Goal: Task Accomplishment & Management: Use online tool/utility

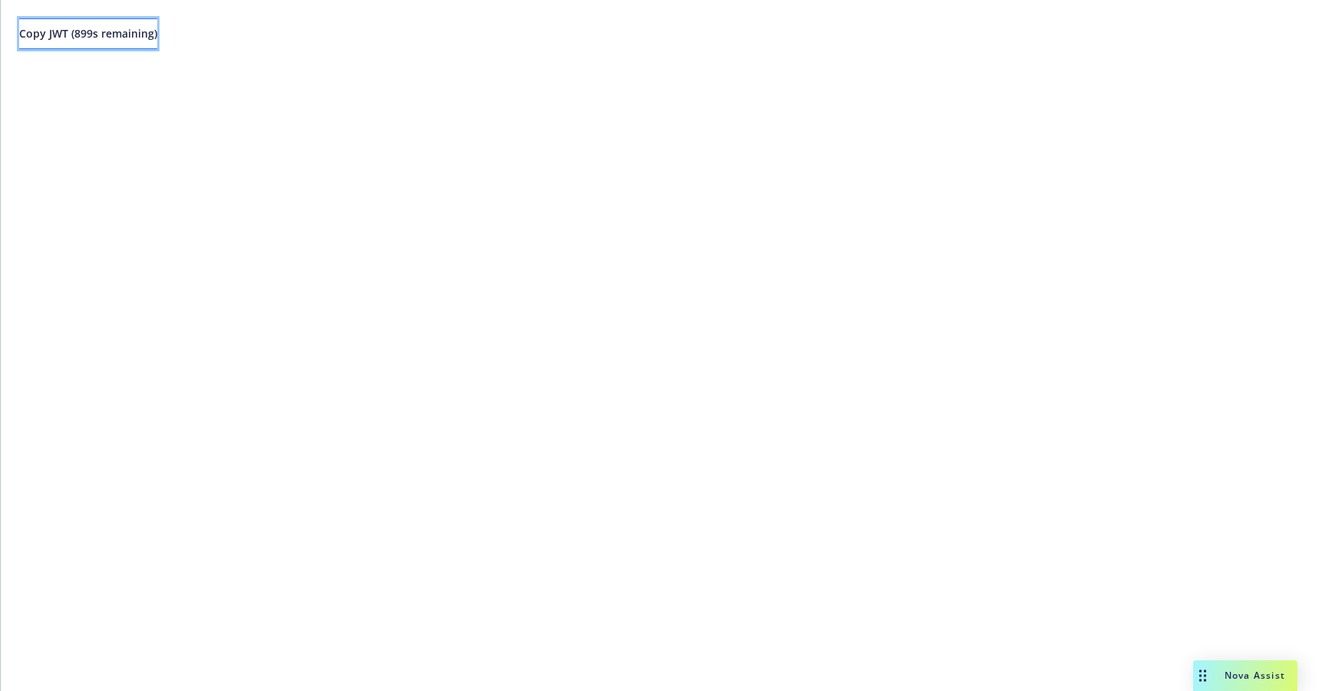
click at [156, 40] on span "Copy JWT ( 899 s remaining)" at bounding box center [88, 33] width 138 height 15
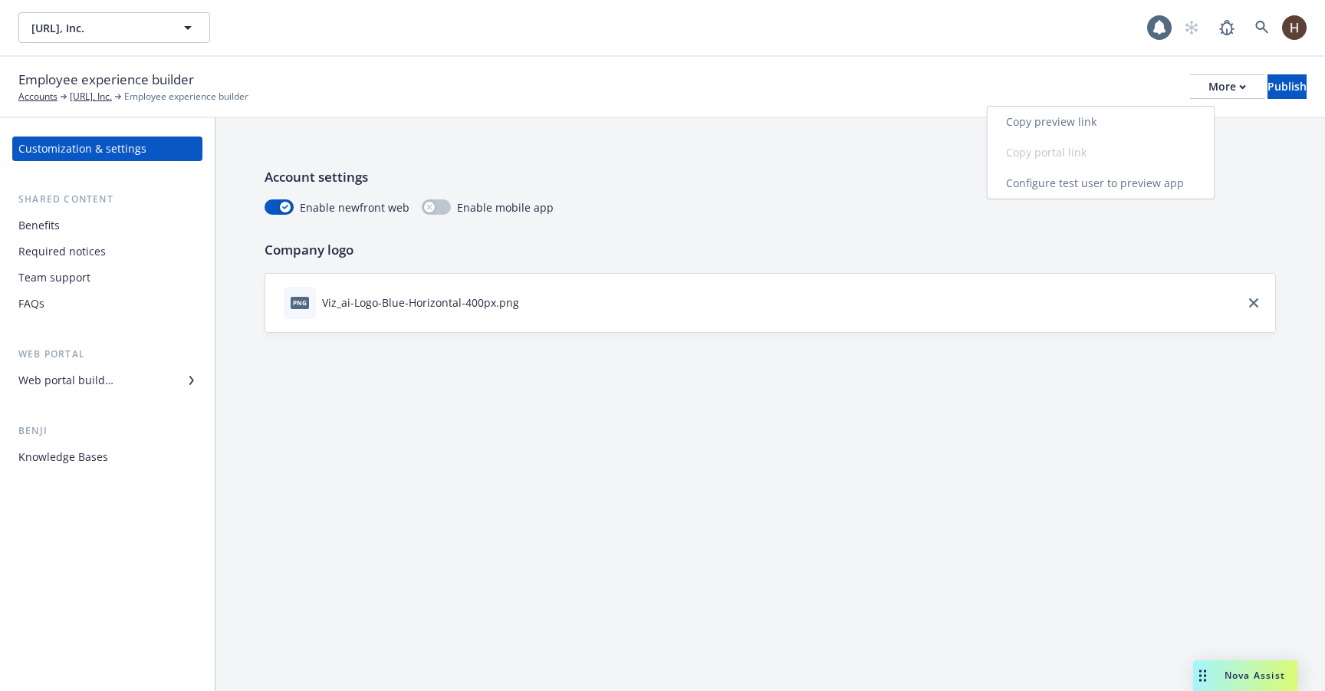
click at [1153, 116] on link "Copy preview link" at bounding box center [1100, 122] width 227 height 31
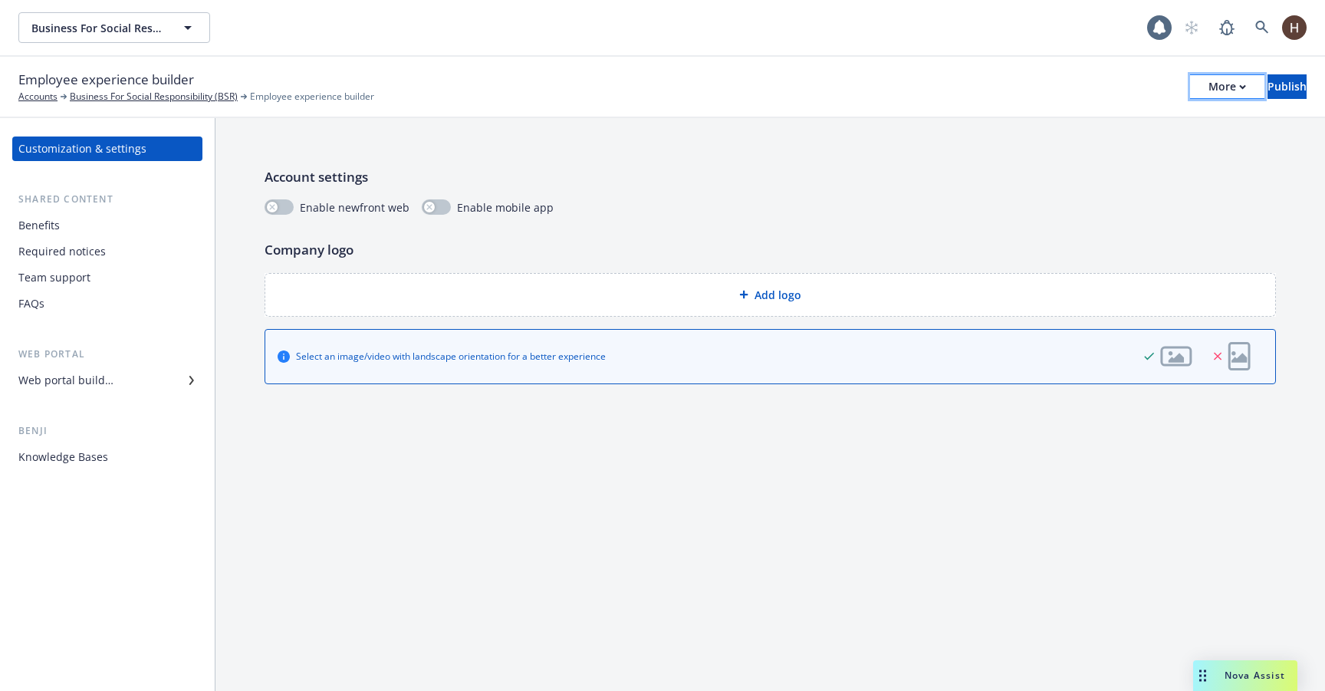
click at [1208, 87] on div "More" at bounding box center [1227, 86] width 38 height 23
click at [1151, 122] on link "Copy preview link" at bounding box center [1100, 121] width 227 height 31
click at [179, 26] on icon "button" at bounding box center [188, 27] width 18 height 18
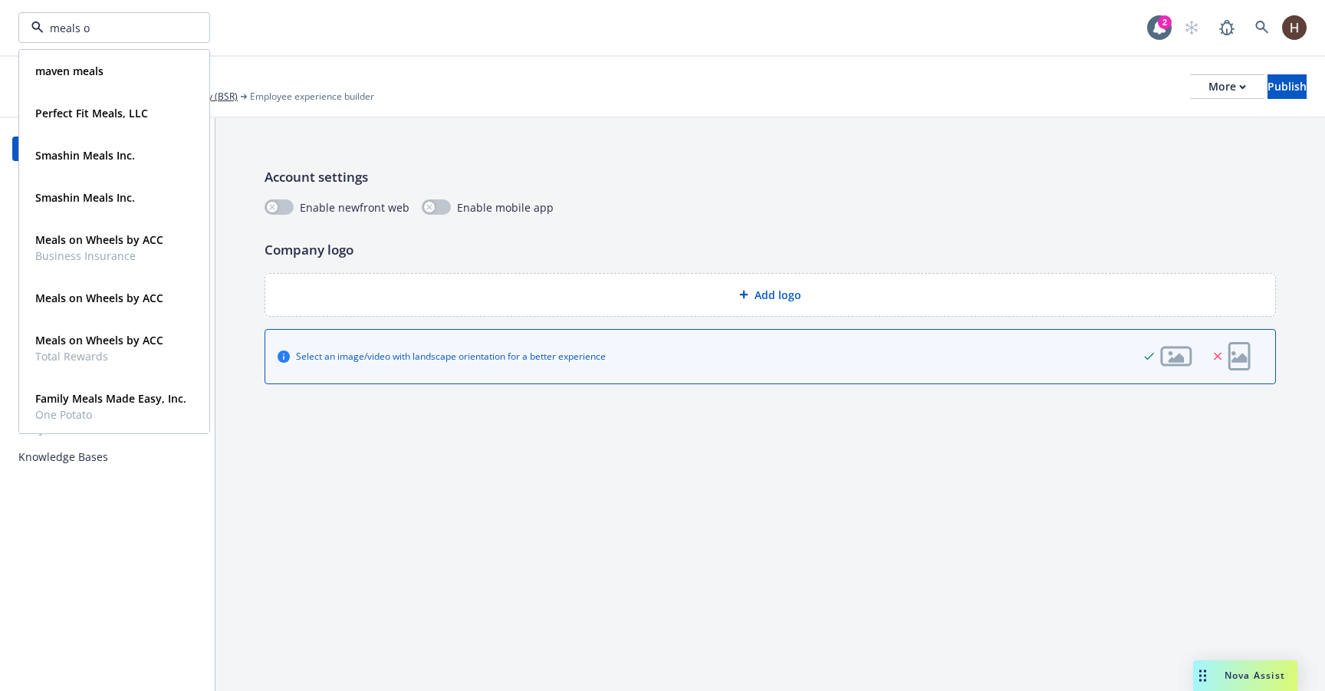
type input "meals on"
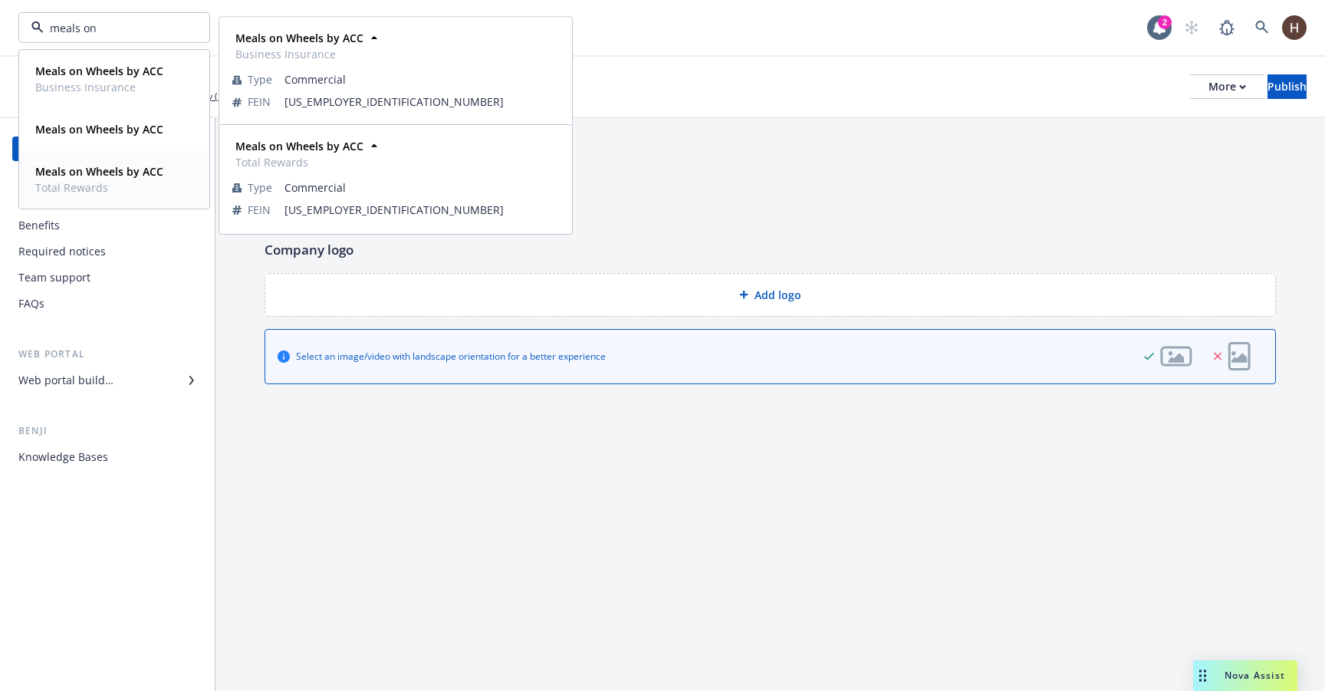
click at [122, 186] on span "Total Rewards" at bounding box center [99, 187] width 128 height 16
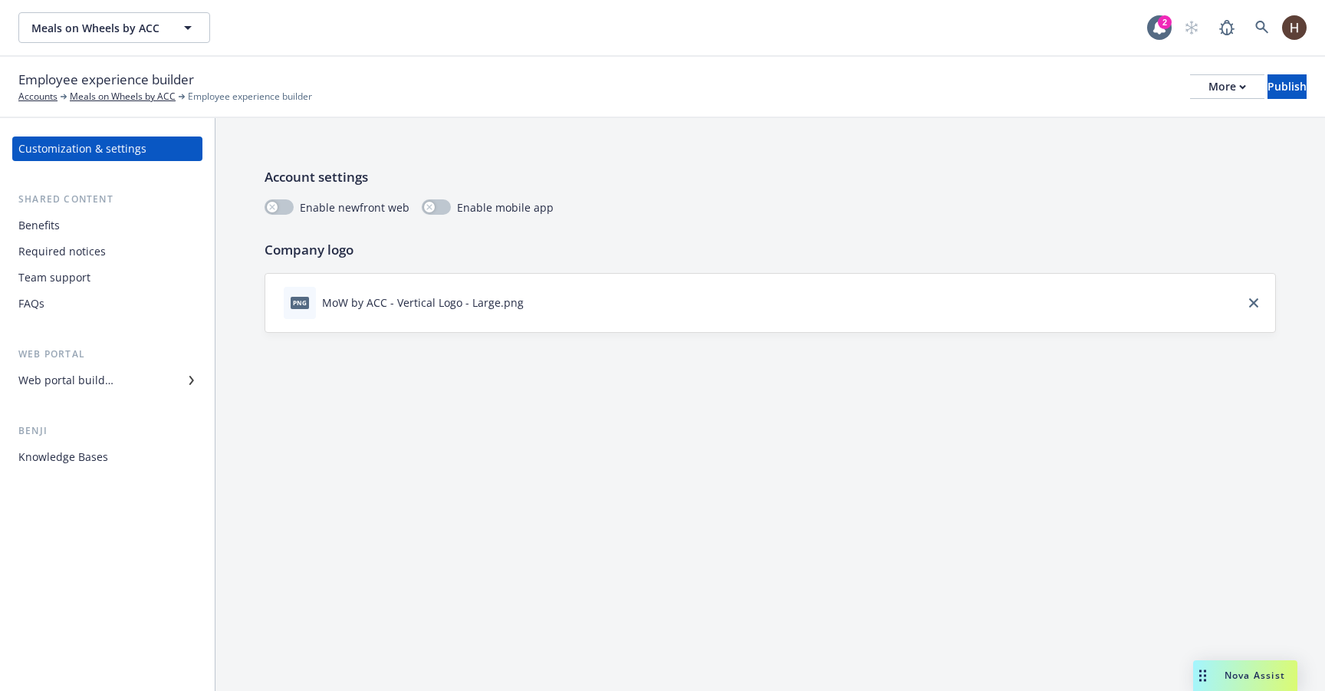
click at [99, 11] on div "Meals on Wheels by ACC Meals on Wheels by ACC 2" at bounding box center [662, 27] width 1325 height 55
click at [98, 18] on button "Meals on Wheels by ACC" at bounding box center [114, 27] width 192 height 31
type input "gemini sp"
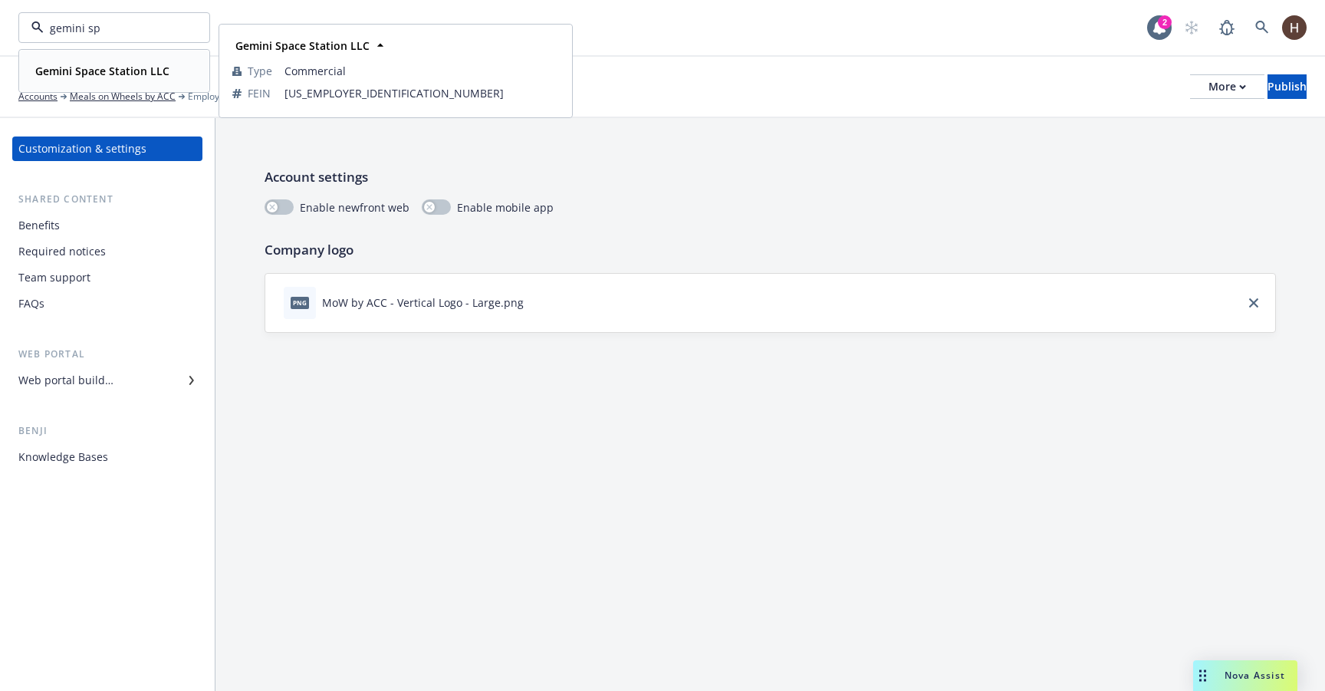
click at [64, 73] on strong "Gemini Space Station LLC" at bounding box center [102, 71] width 134 height 15
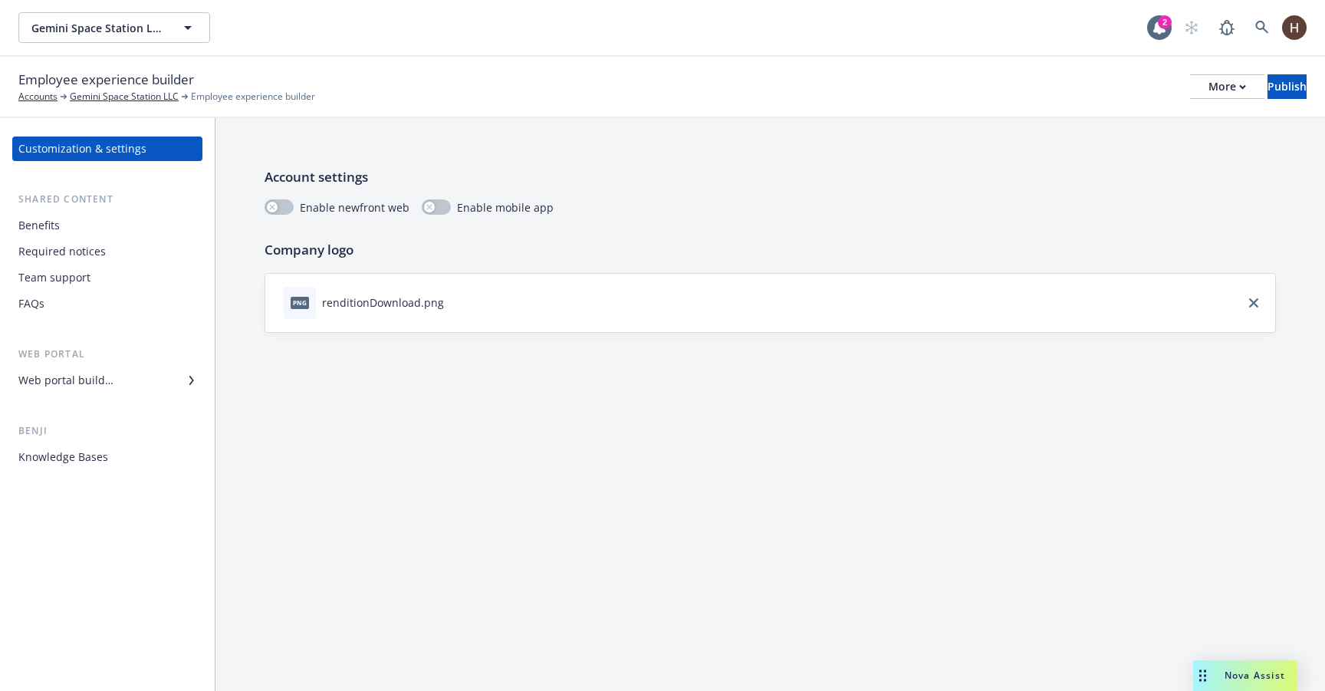
click at [66, 248] on div "Required notices" at bounding box center [61, 251] width 87 height 25
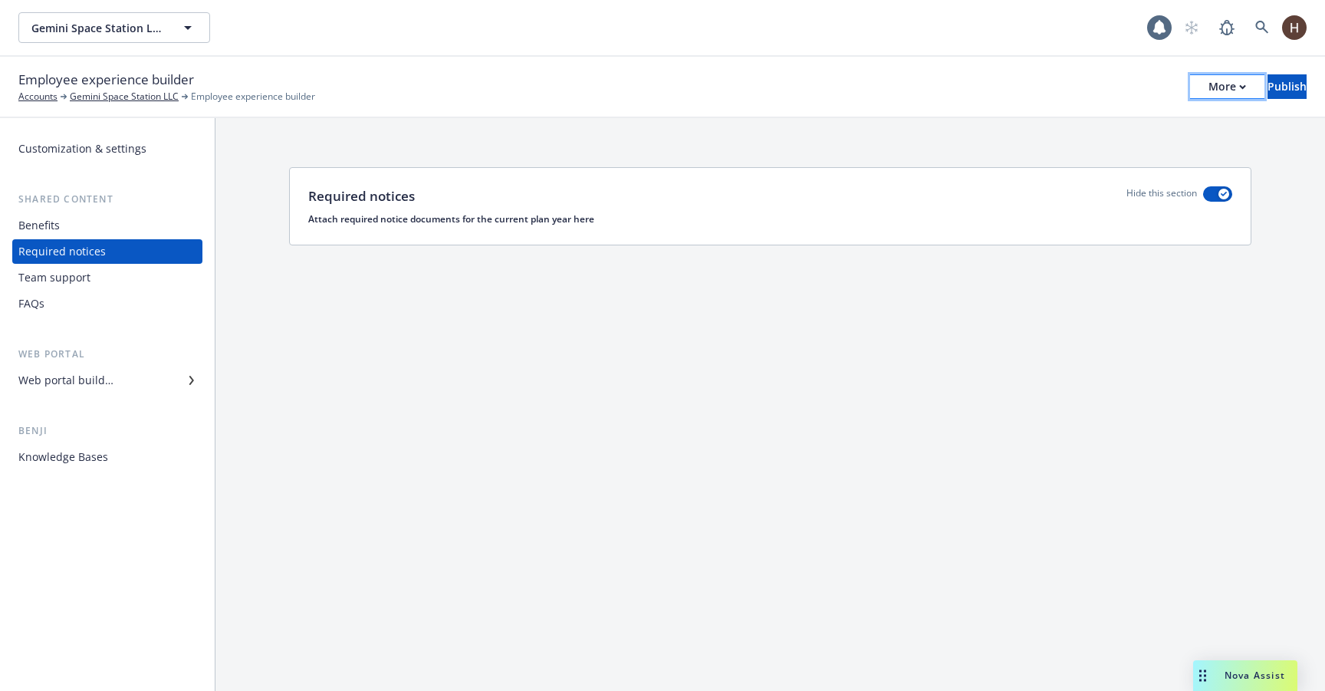
click at [1208, 89] on div "More" at bounding box center [1227, 86] width 38 height 23
click at [145, 36] on button "Gemini Space Station LLC" at bounding box center [114, 27] width 192 height 31
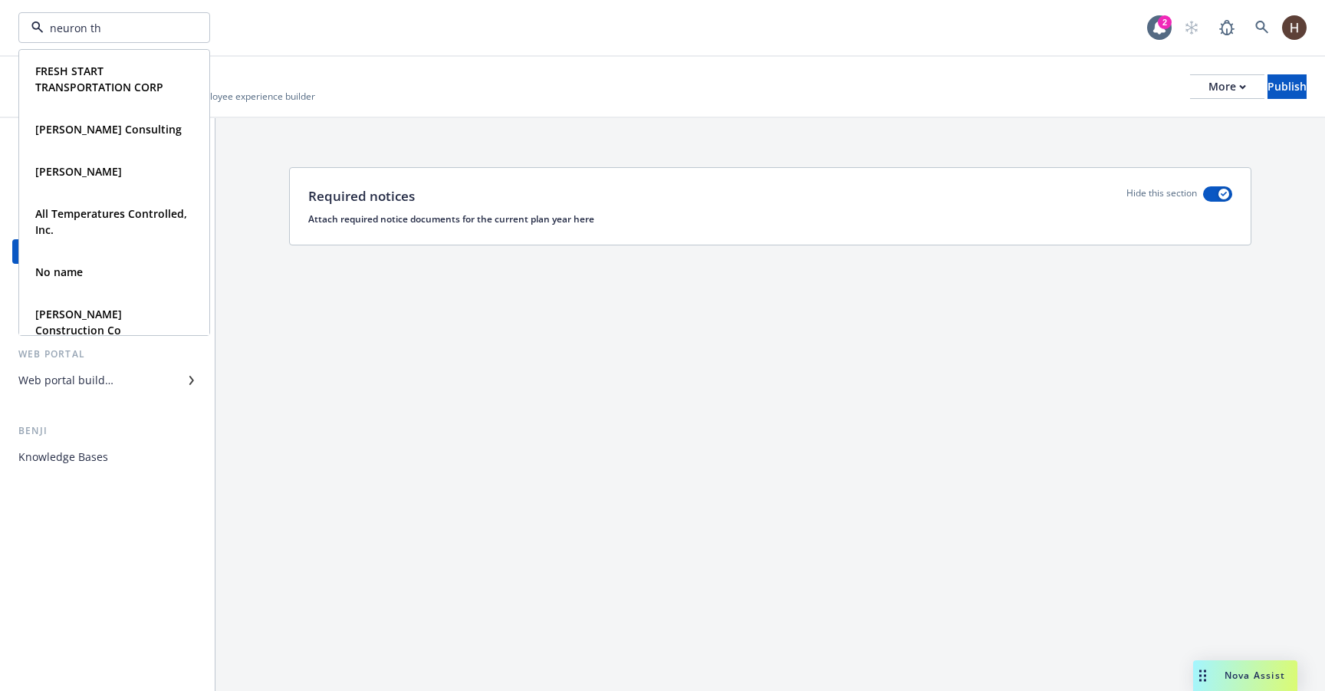
type input "neuron the"
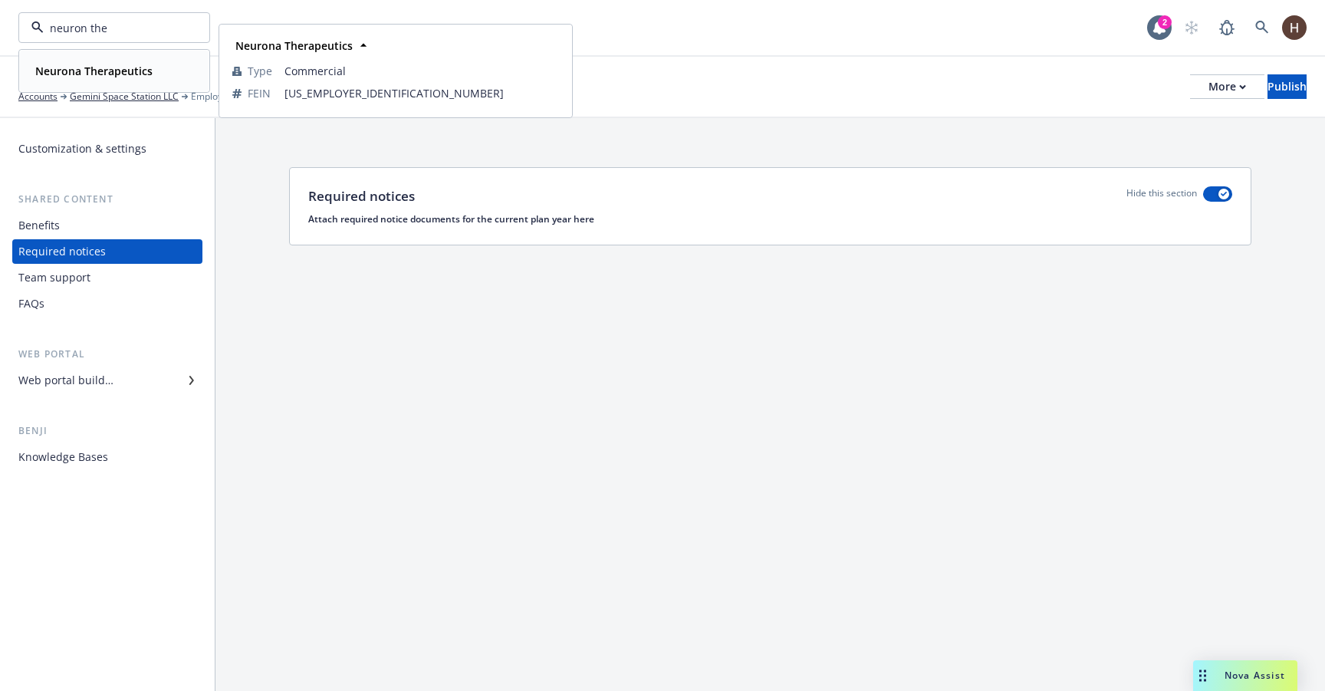
click at [113, 84] on div "Neurona Therapeutics Type Commercial FEIN 26-2388011" at bounding box center [114, 71] width 189 height 41
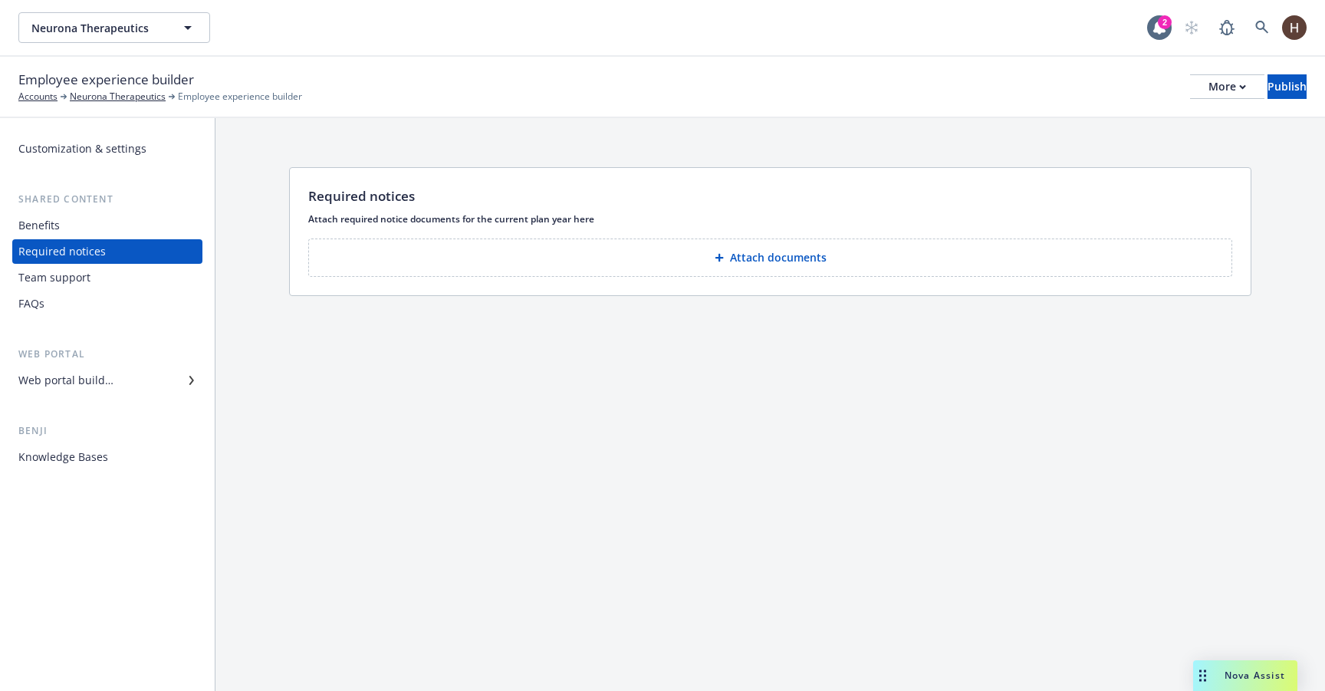
click at [61, 271] on div "Team support" at bounding box center [54, 277] width 72 height 25
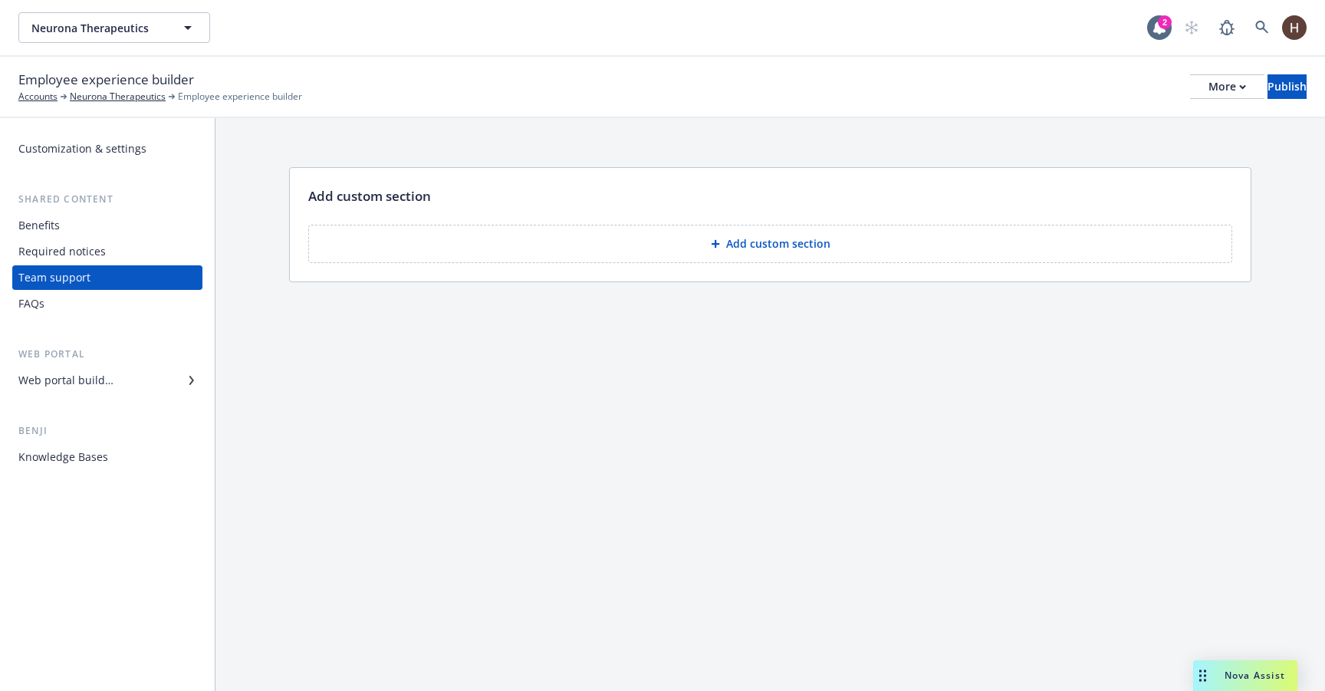
click at [80, 302] on div "FAQs" at bounding box center [107, 303] width 178 height 25
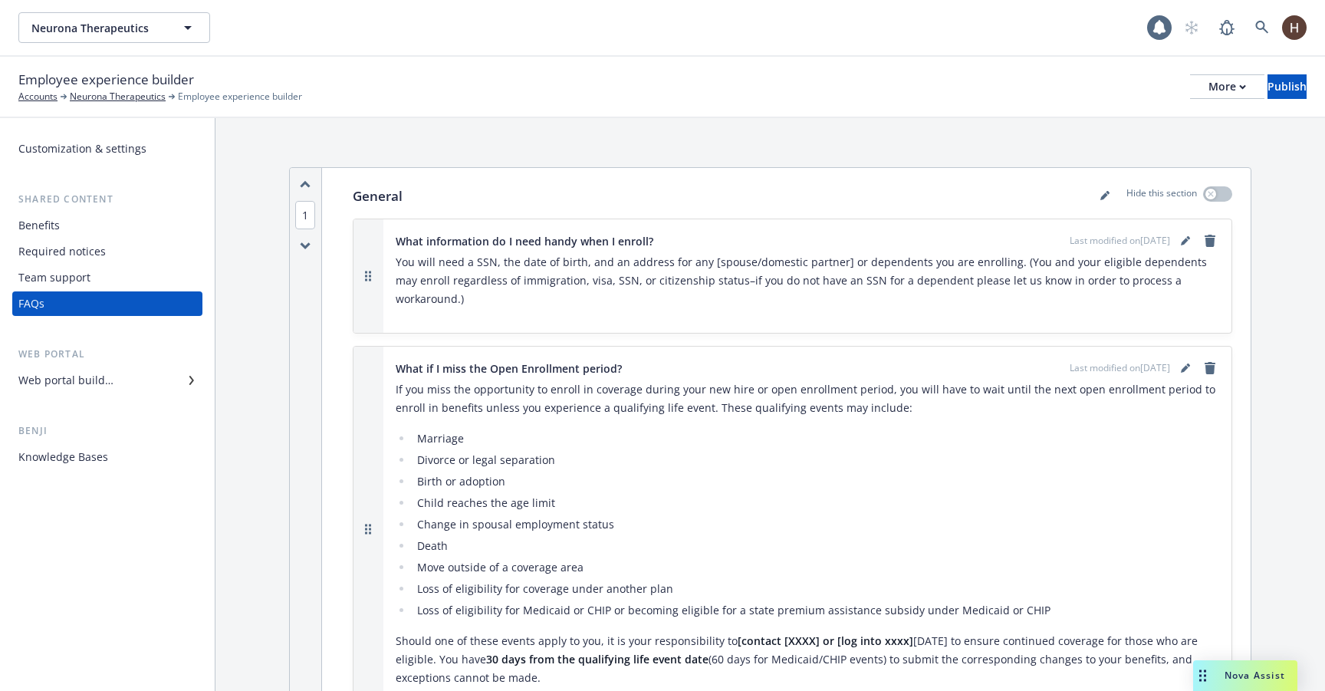
click at [85, 388] on div "Web portal builder" at bounding box center [65, 380] width 95 height 25
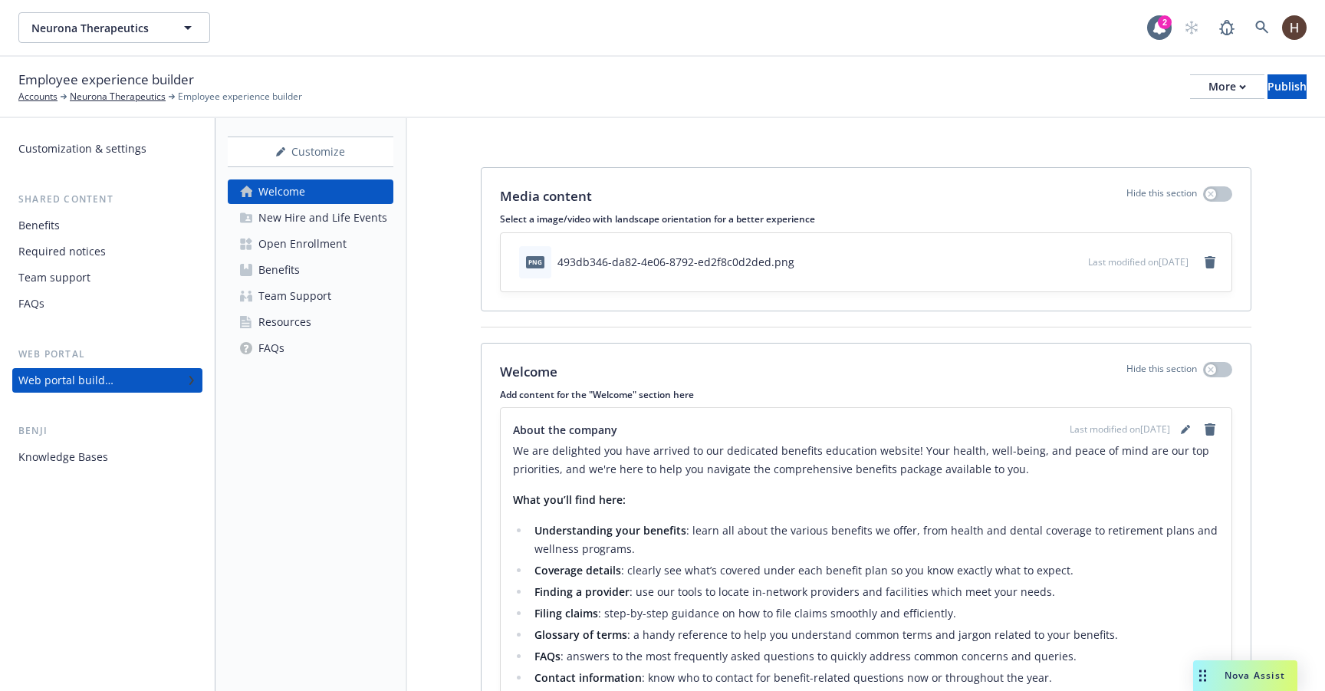
click at [271, 309] on div "Welcome New Hire and Life Events Open Enrollment Benefits Team Support Resource…" at bounding box center [311, 269] width 166 height 181
click at [307, 283] on div "Welcome New Hire and Life Events Open Enrollment Benefits Team Support Resource…" at bounding box center [311, 269] width 166 height 181
click at [1190, 88] on button "More" at bounding box center [1227, 86] width 74 height 25
click at [1151, 113] on link "Copy preview link" at bounding box center [1100, 121] width 227 height 31
click at [1190, 90] on button "More" at bounding box center [1227, 86] width 74 height 25
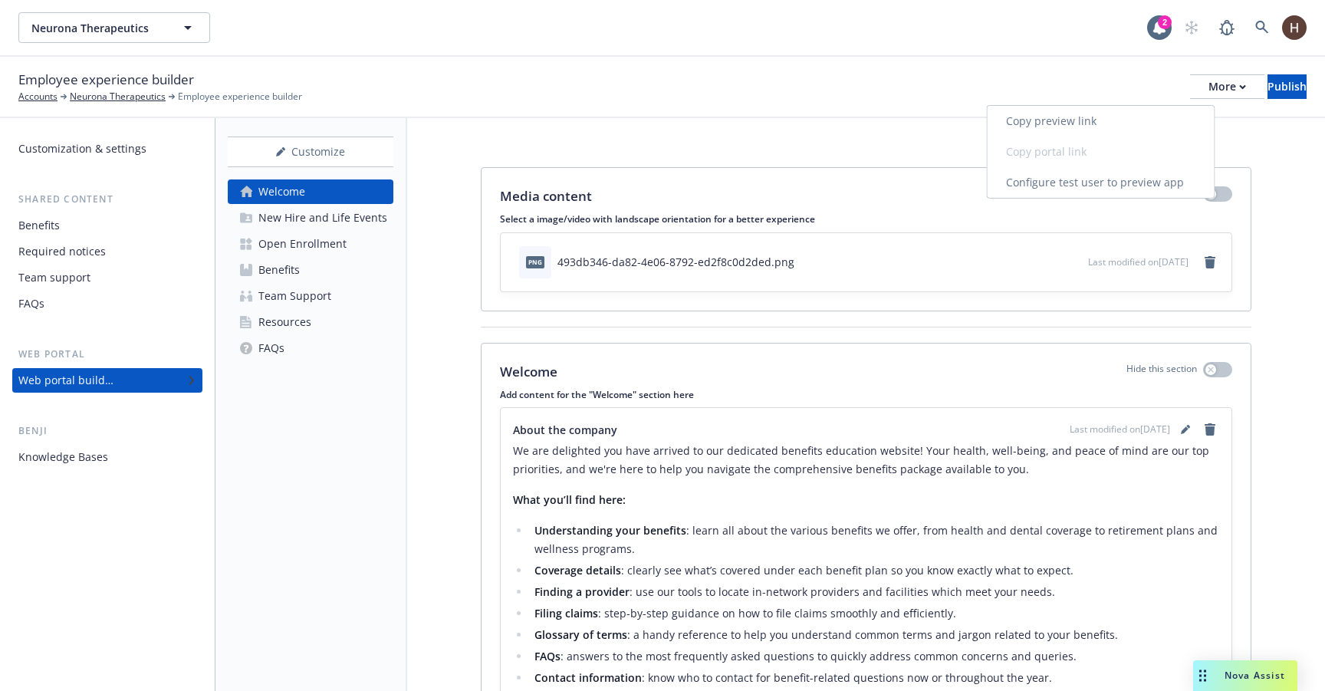
click at [1148, 120] on link "Copy preview link" at bounding box center [1100, 121] width 227 height 31
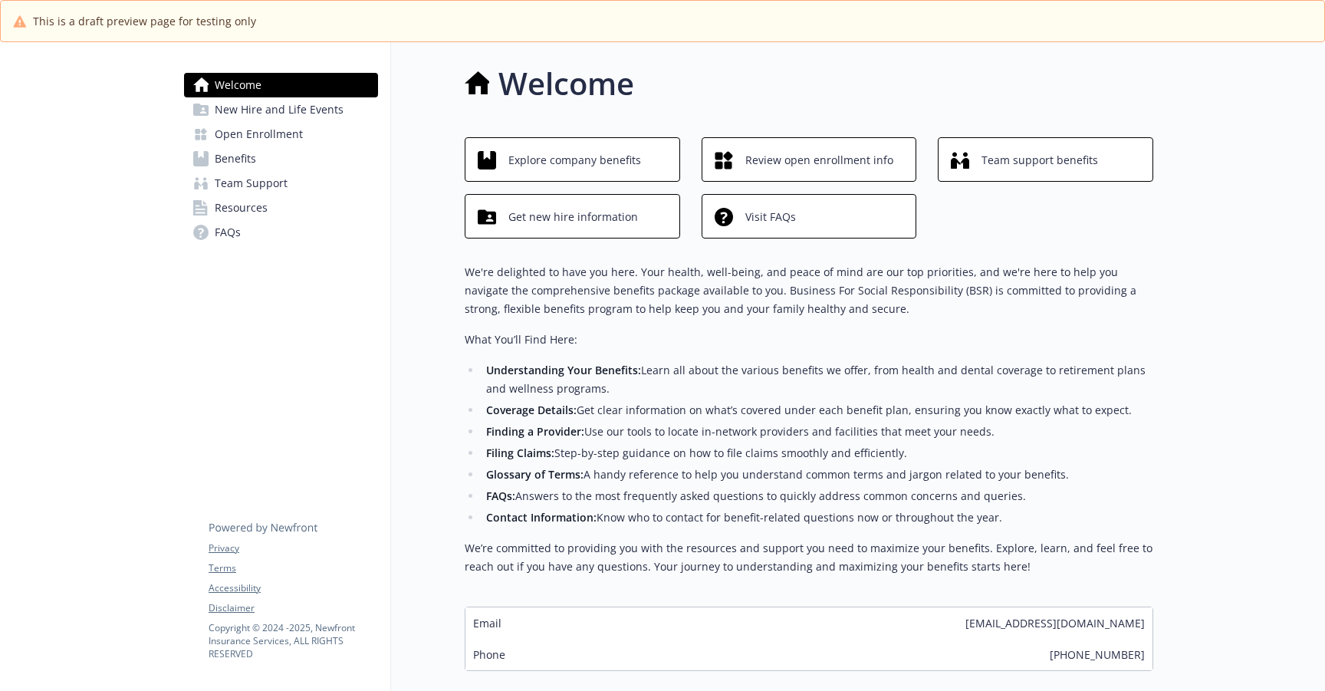
click at [281, 103] on span "New Hire and Life Events" at bounding box center [279, 109] width 129 height 25
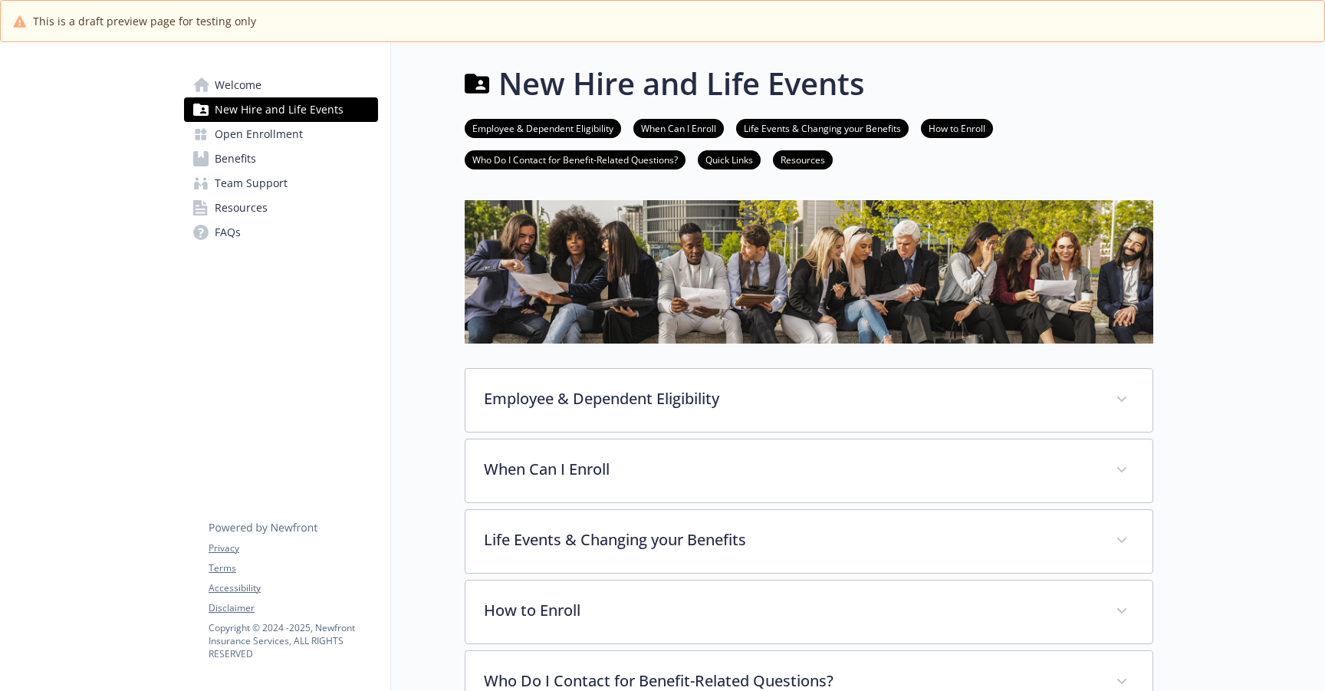
click at [271, 138] on span "Open Enrollment" at bounding box center [259, 134] width 88 height 25
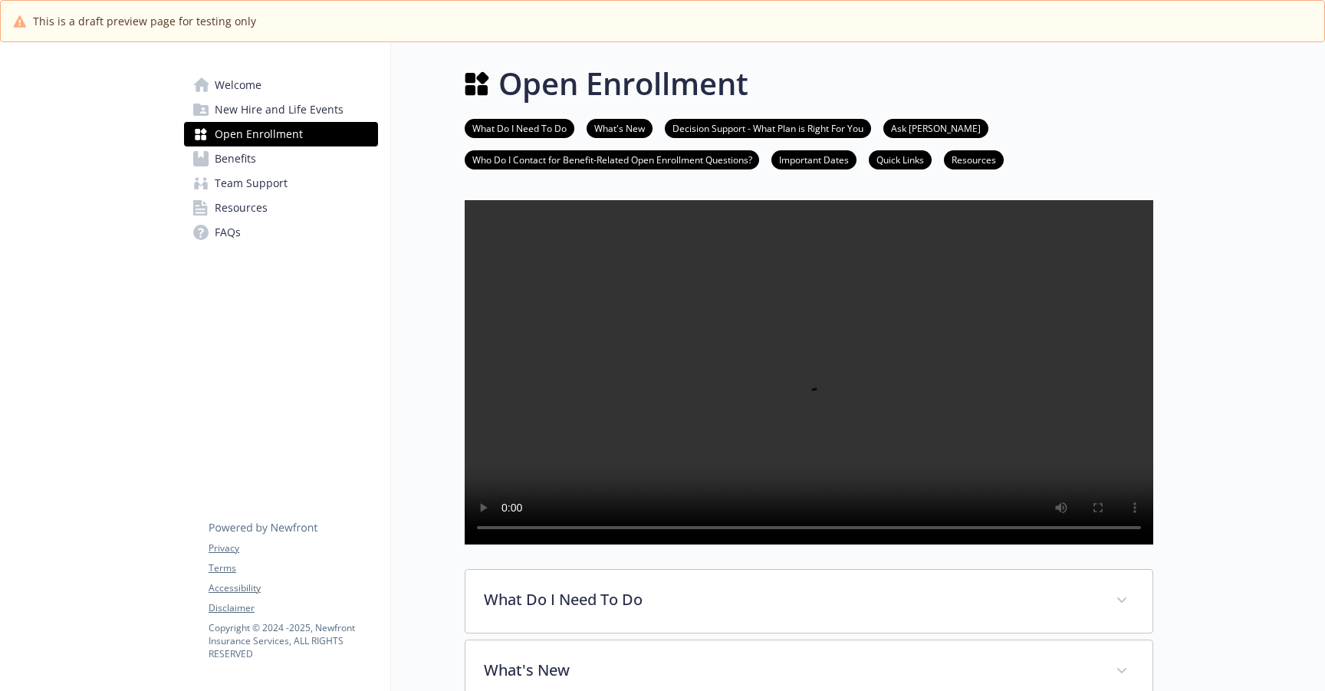
click at [301, 89] on link "Welcome" at bounding box center [281, 85] width 194 height 25
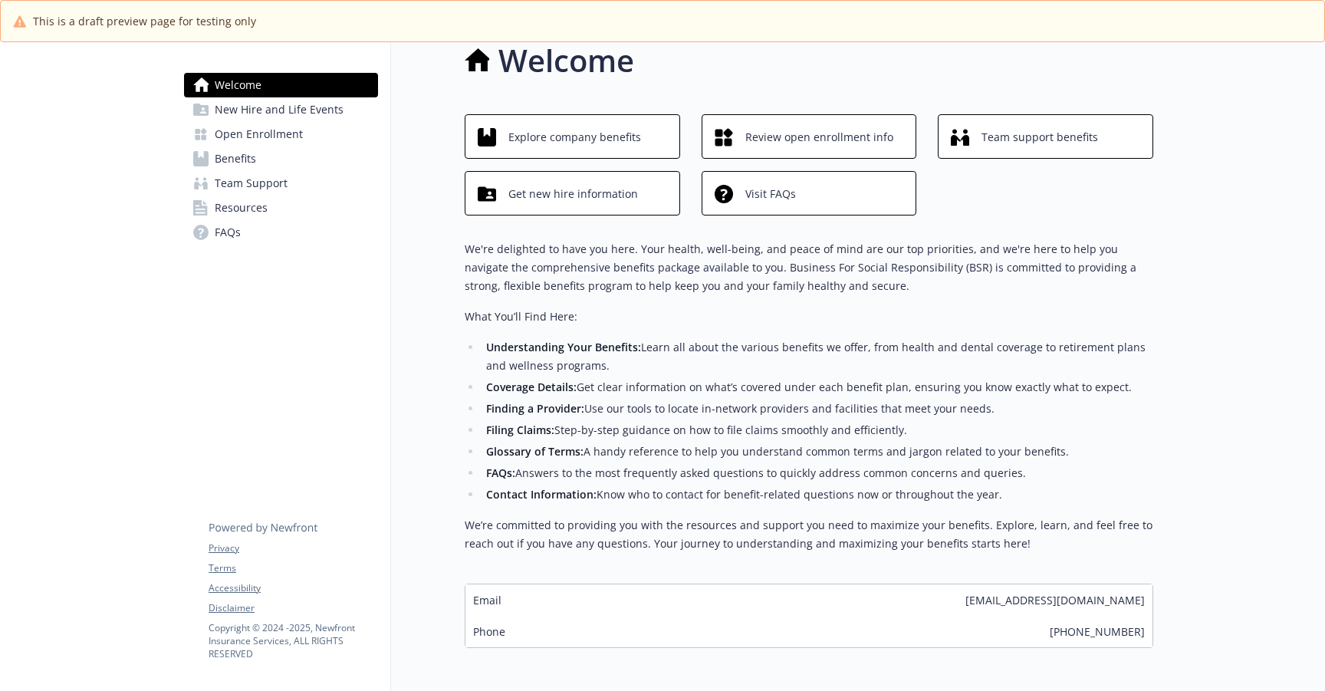
scroll to position [1, 0]
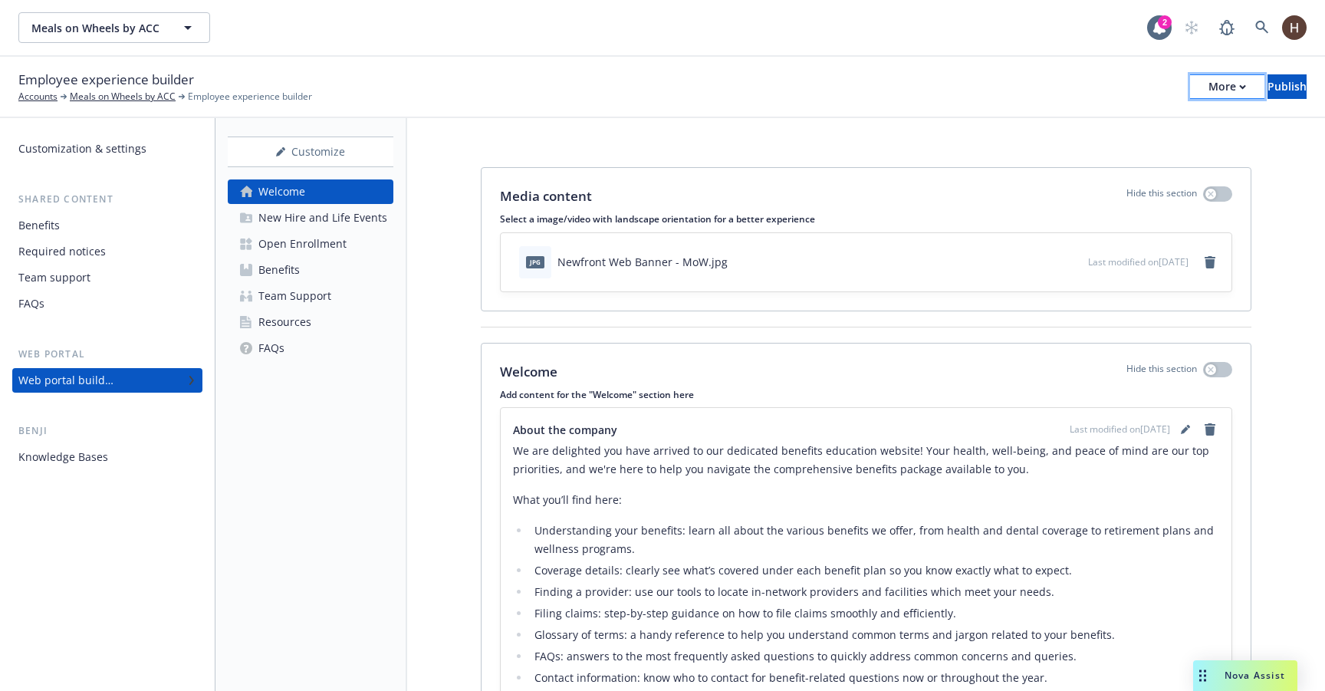
click at [1190, 76] on button "More" at bounding box center [1227, 86] width 74 height 25
click at [1137, 115] on link "Copy preview link" at bounding box center [1100, 122] width 227 height 31
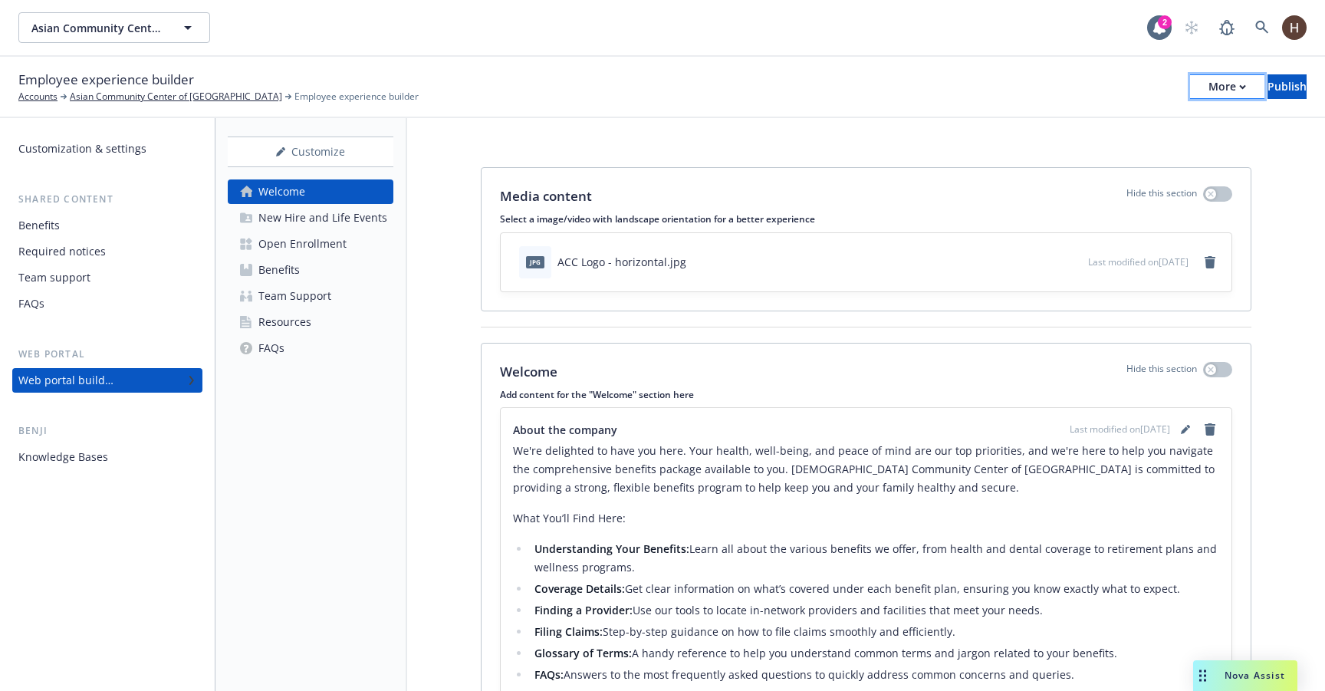
click at [1208, 92] on div "More" at bounding box center [1227, 86] width 38 height 23
click at [1144, 117] on link "Copy preview link" at bounding box center [1100, 121] width 227 height 31
click at [1208, 78] on div "More" at bounding box center [1227, 86] width 38 height 23
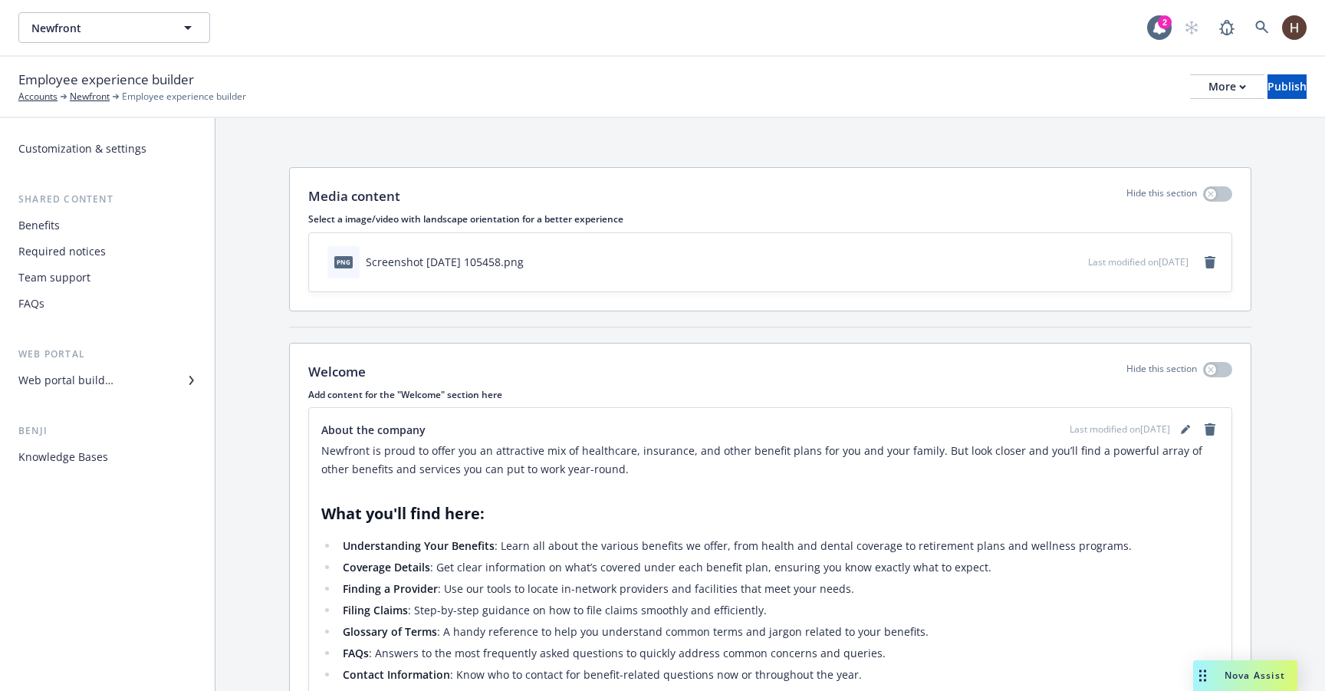
click at [709, 78] on div "Employee experience builder Accounts Newfront Employee experience builder More …" at bounding box center [662, 87] width 1288 height 34
click at [166, 27] on button "Newfront" at bounding box center [114, 27] width 192 height 31
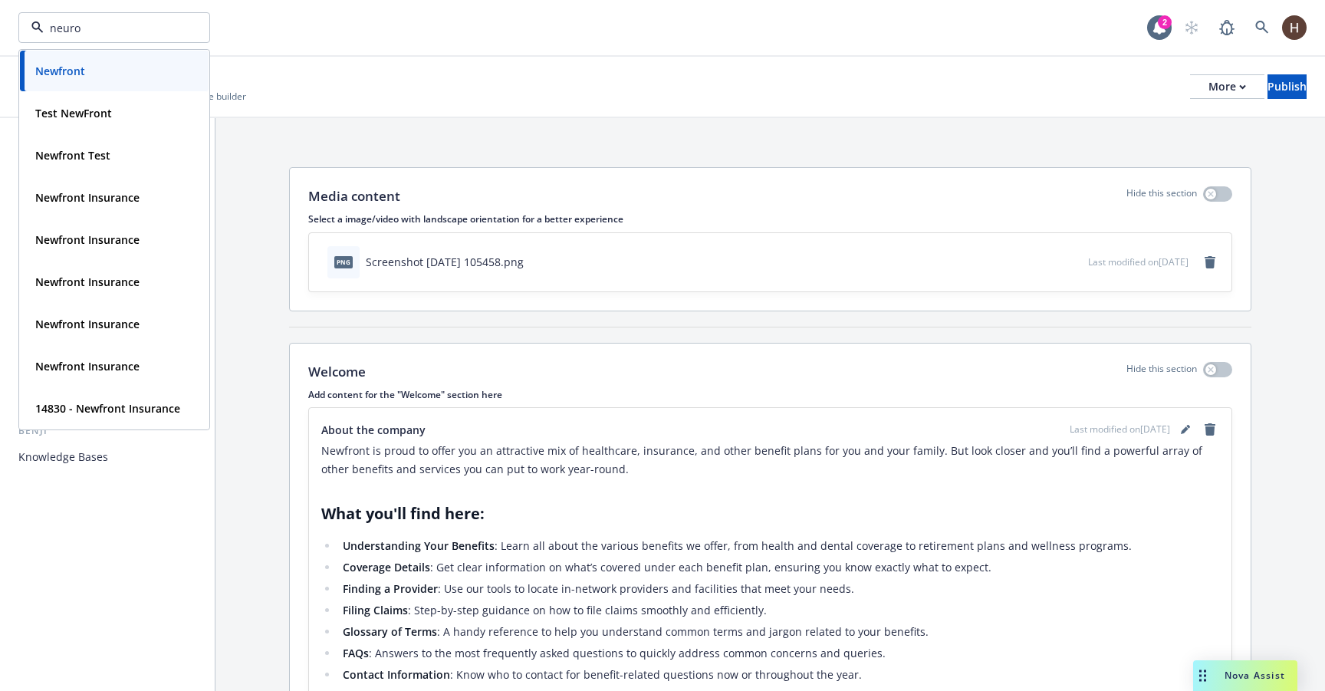
type input "neuron"
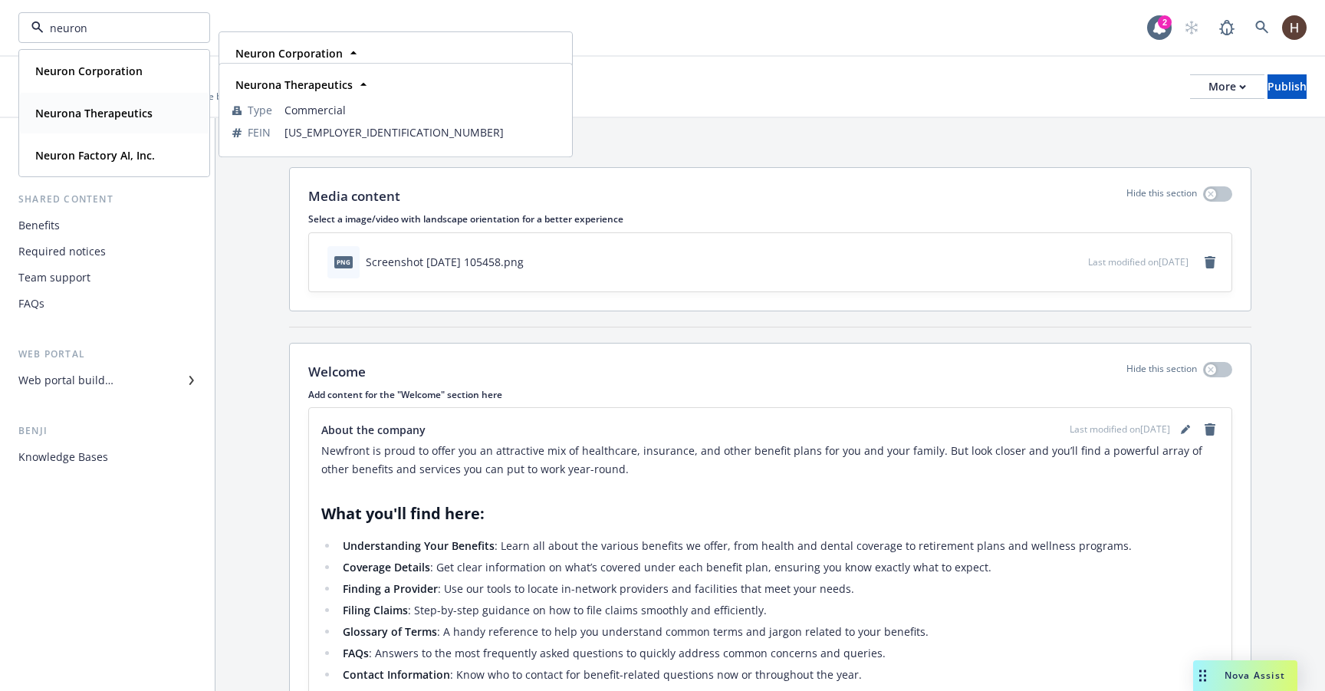
click at [146, 112] on strong "Neurona Therapeutics" at bounding box center [93, 113] width 117 height 15
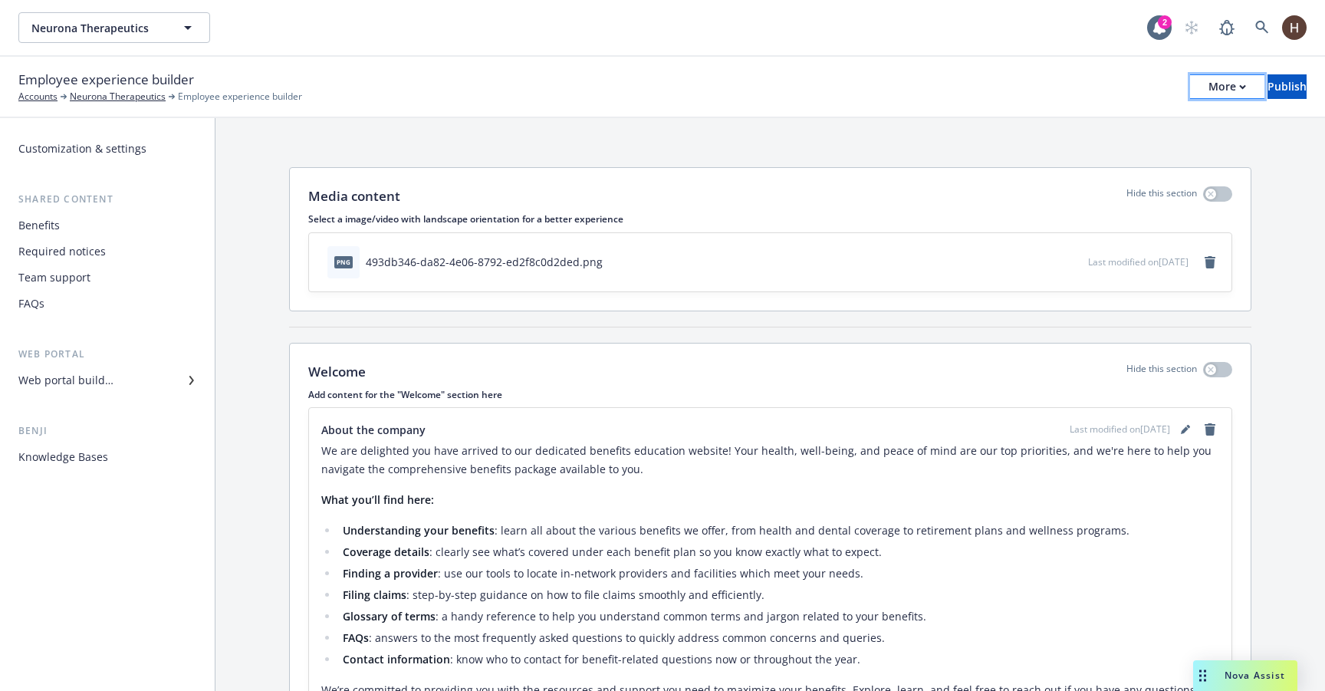
click at [1208, 97] on div "More" at bounding box center [1227, 86] width 38 height 23
click at [1137, 119] on link "Copy preview link" at bounding box center [1100, 121] width 227 height 31
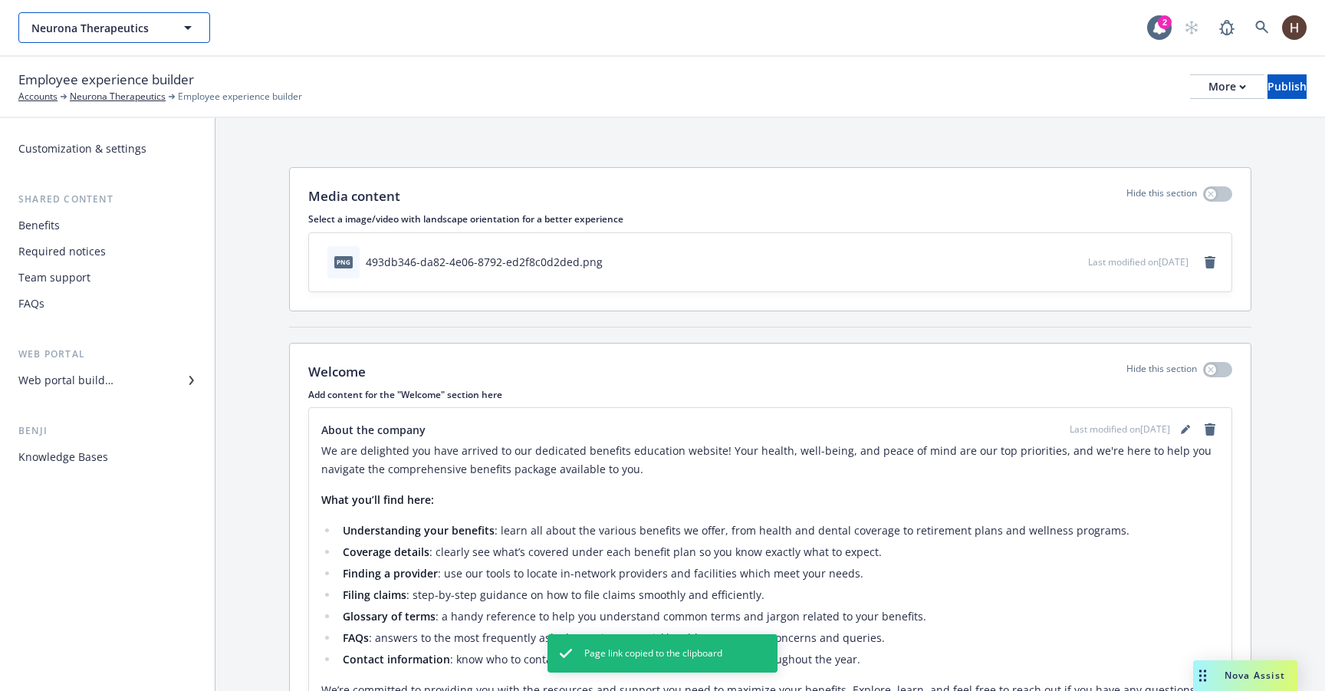
click at [127, 29] on span "Neurona Therapeutics" at bounding box center [97, 28] width 133 height 16
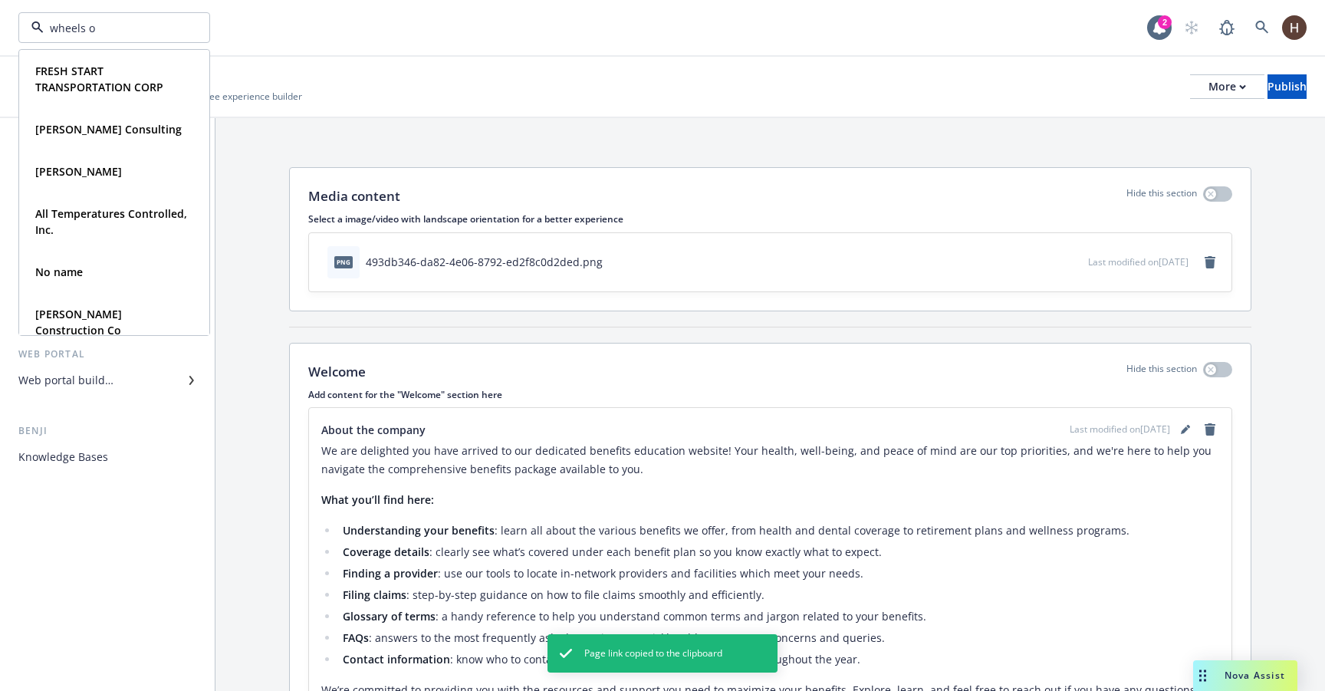
type input "wheels on"
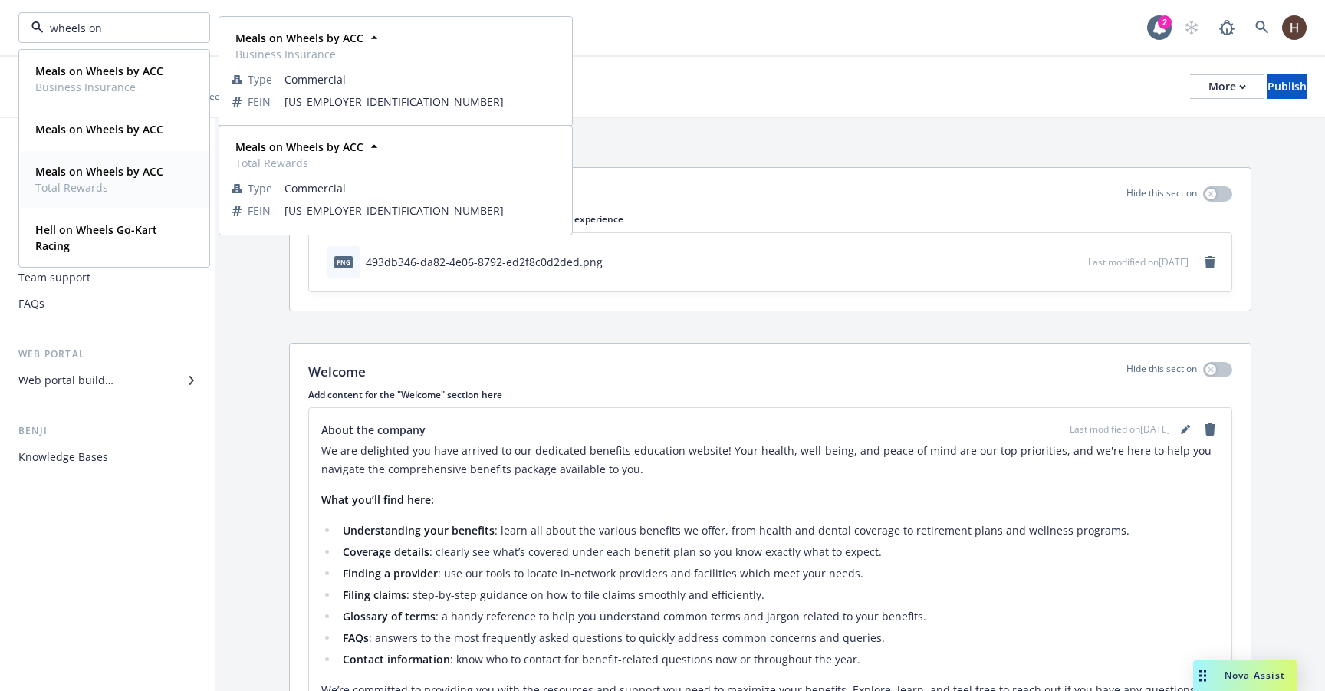
click at [97, 173] on strong "Meals on Wheels by ACC" at bounding box center [99, 171] width 128 height 15
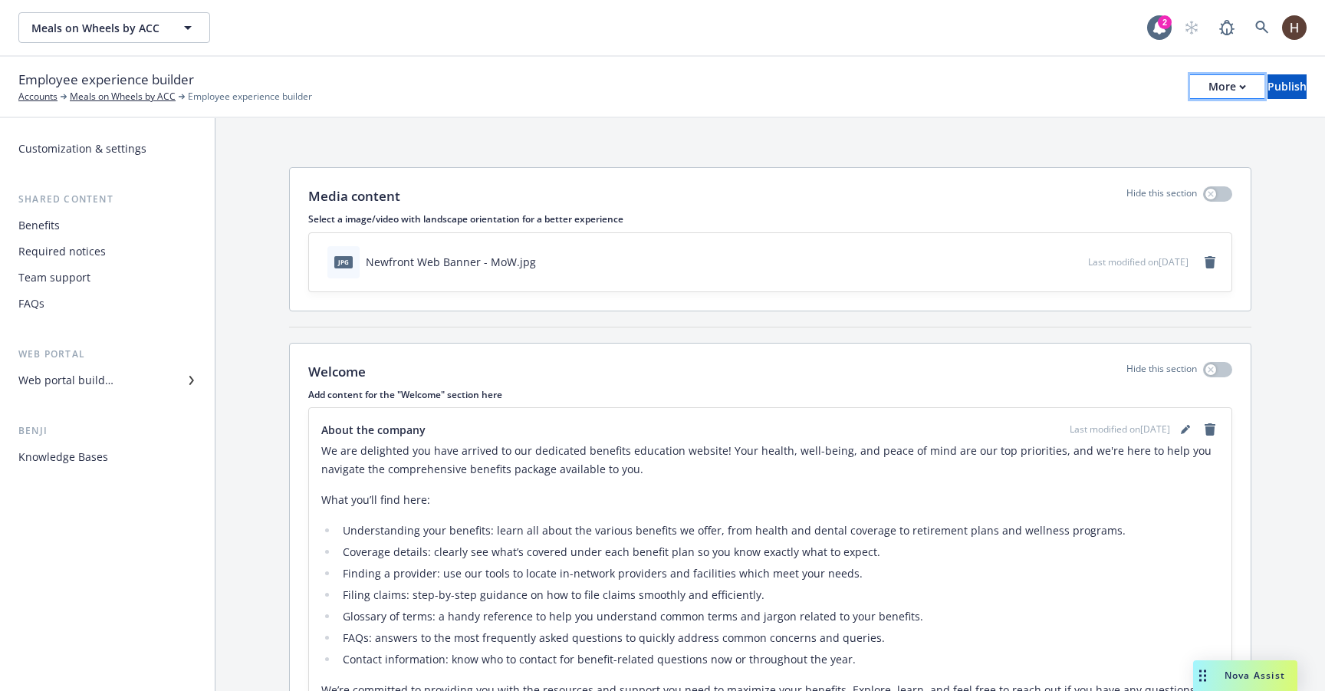
click at [1208, 94] on div "More" at bounding box center [1227, 86] width 38 height 23
click at [1149, 117] on link "Copy preview link" at bounding box center [1100, 121] width 227 height 31
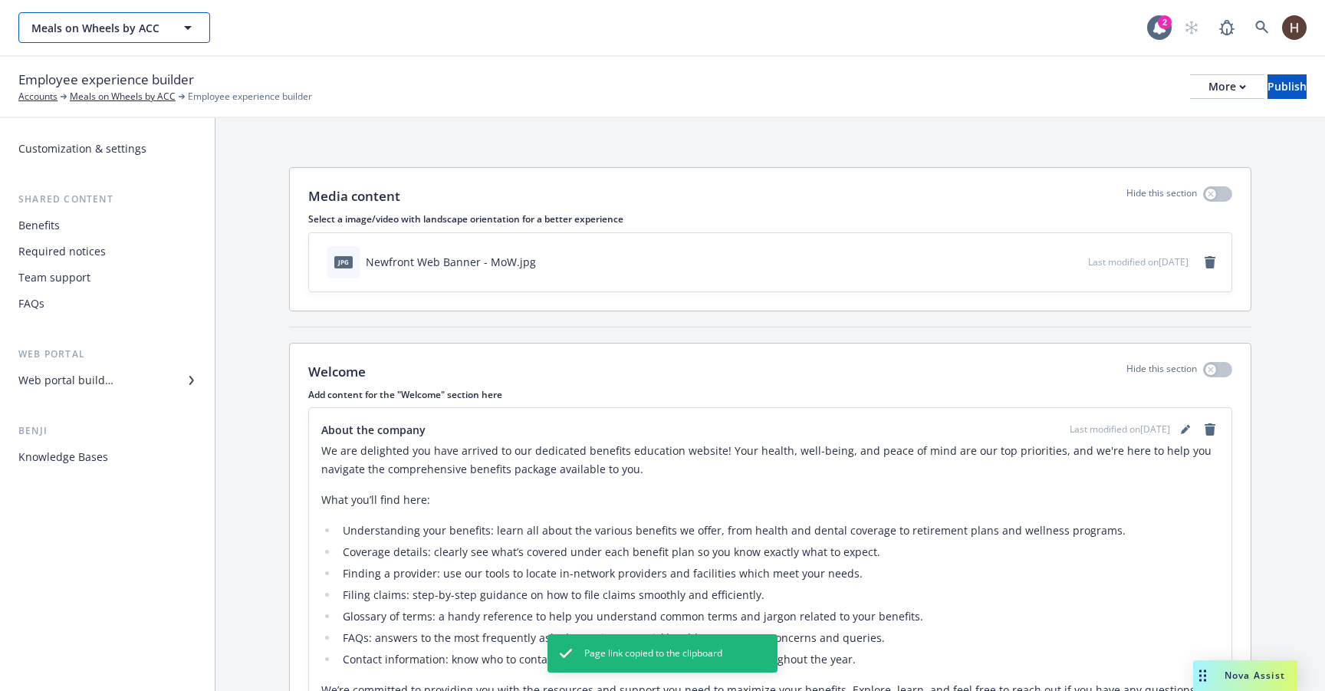
click at [157, 32] on span "Meals on Wheels by ACC" at bounding box center [97, 28] width 133 height 16
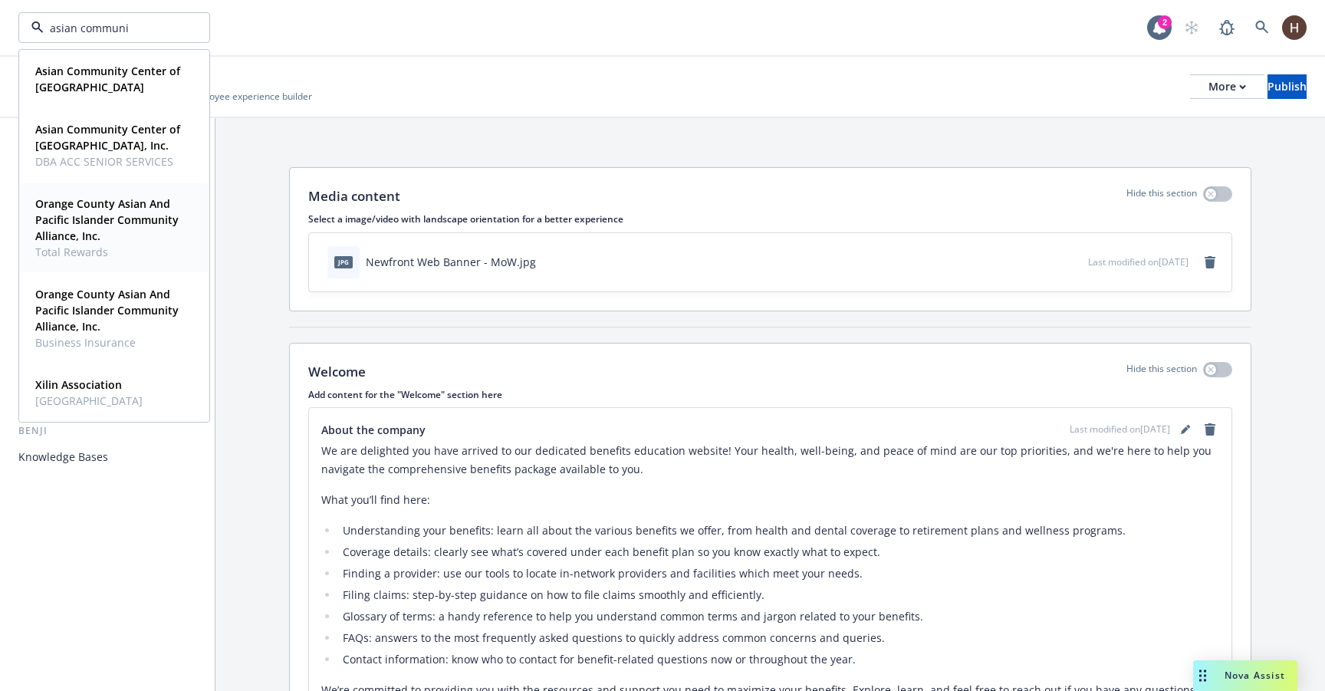
type input "asian communit"
click at [139, 86] on span "Asian Community Center of Sacramento" at bounding box center [112, 79] width 155 height 32
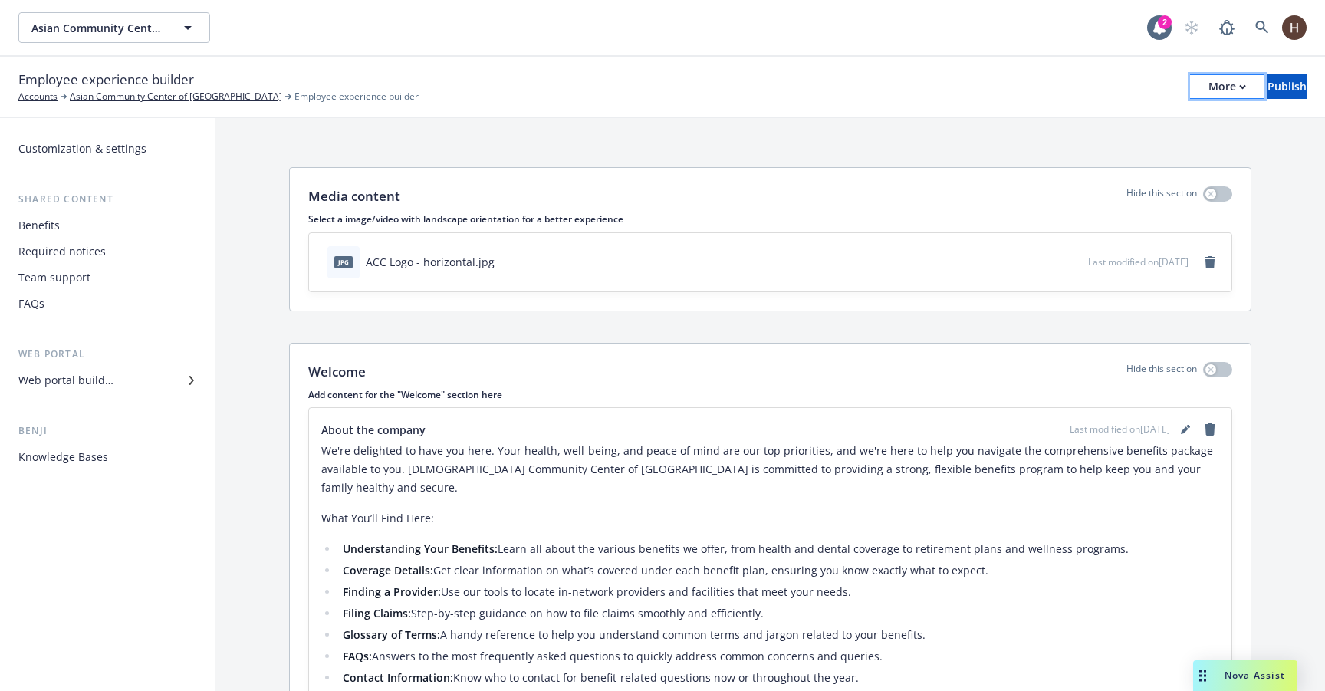
click at [1208, 95] on div "More" at bounding box center [1227, 86] width 38 height 23
click at [1158, 125] on link "Copy preview link" at bounding box center [1100, 121] width 227 height 31
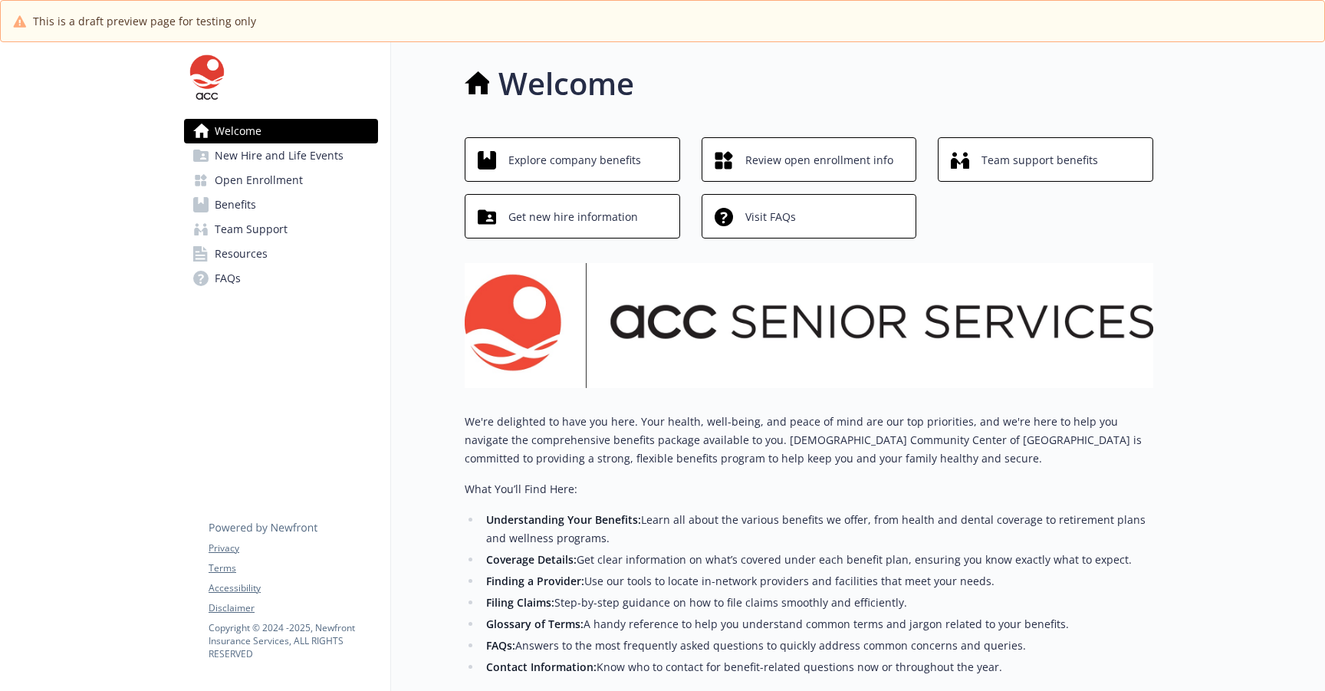
click at [317, 155] on span "New Hire and Life Events" at bounding box center [279, 155] width 129 height 25
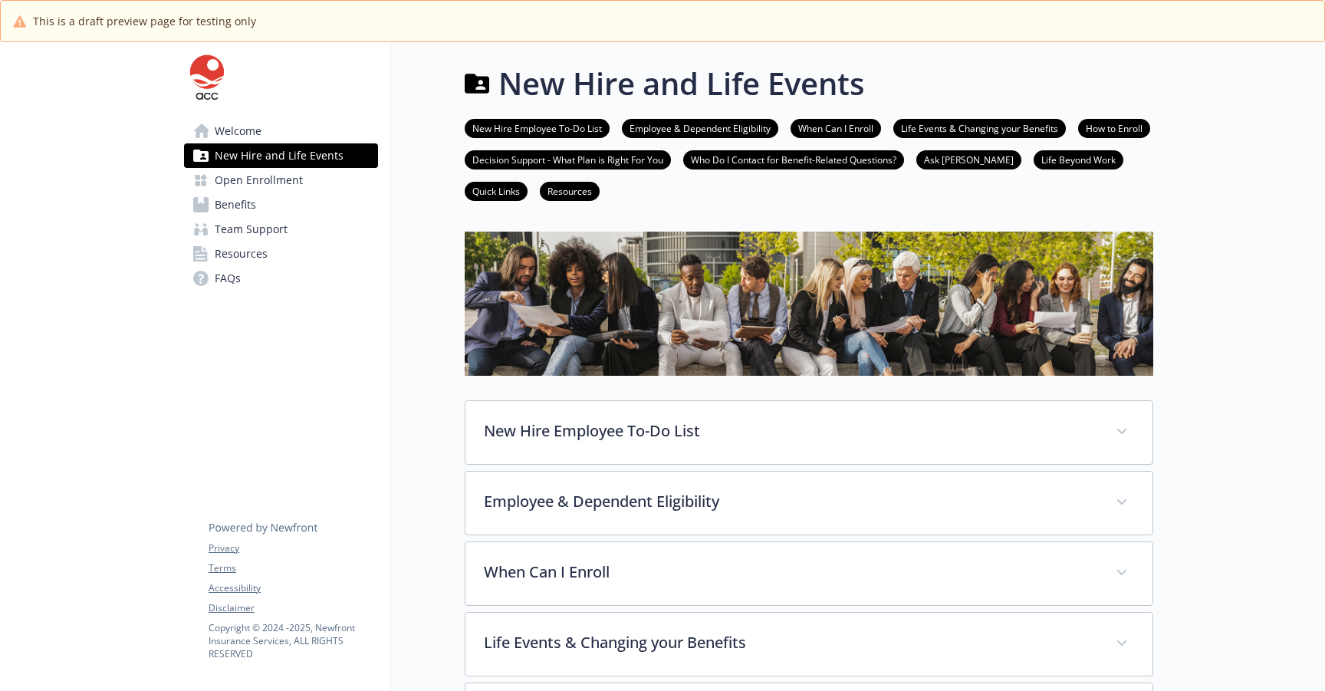
click at [304, 188] on link "Open Enrollment" at bounding box center [281, 180] width 194 height 25
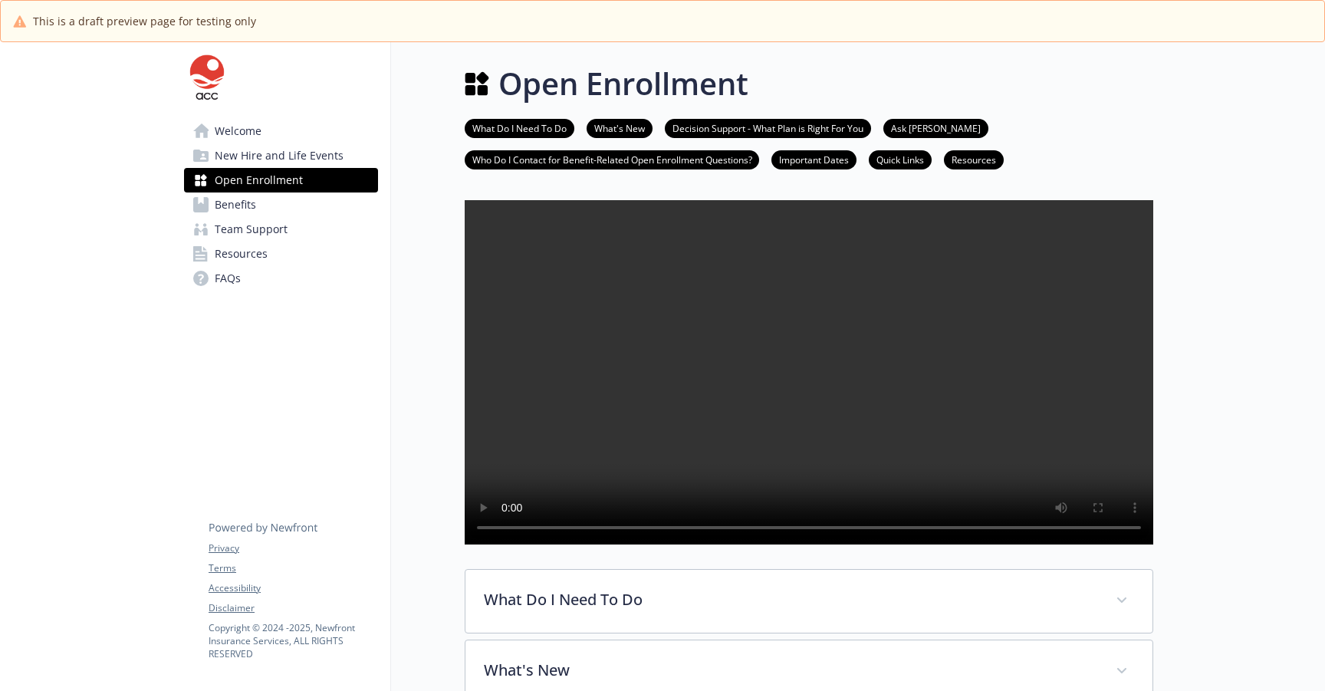
click at [304, 209] on link "Benefits" at bounding box center [281, 204] width 194 height 25
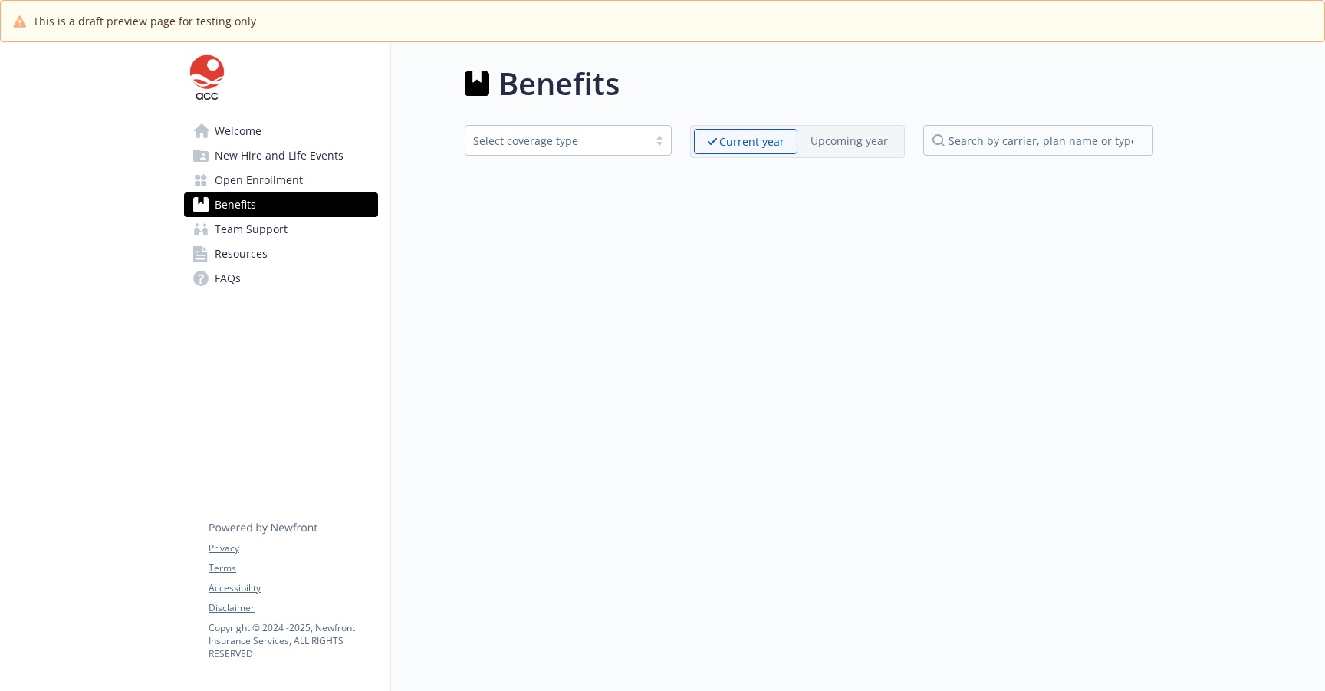
click at [301, 228] on link "Team Support" at bounding box center [281, 229] width 194 height 25
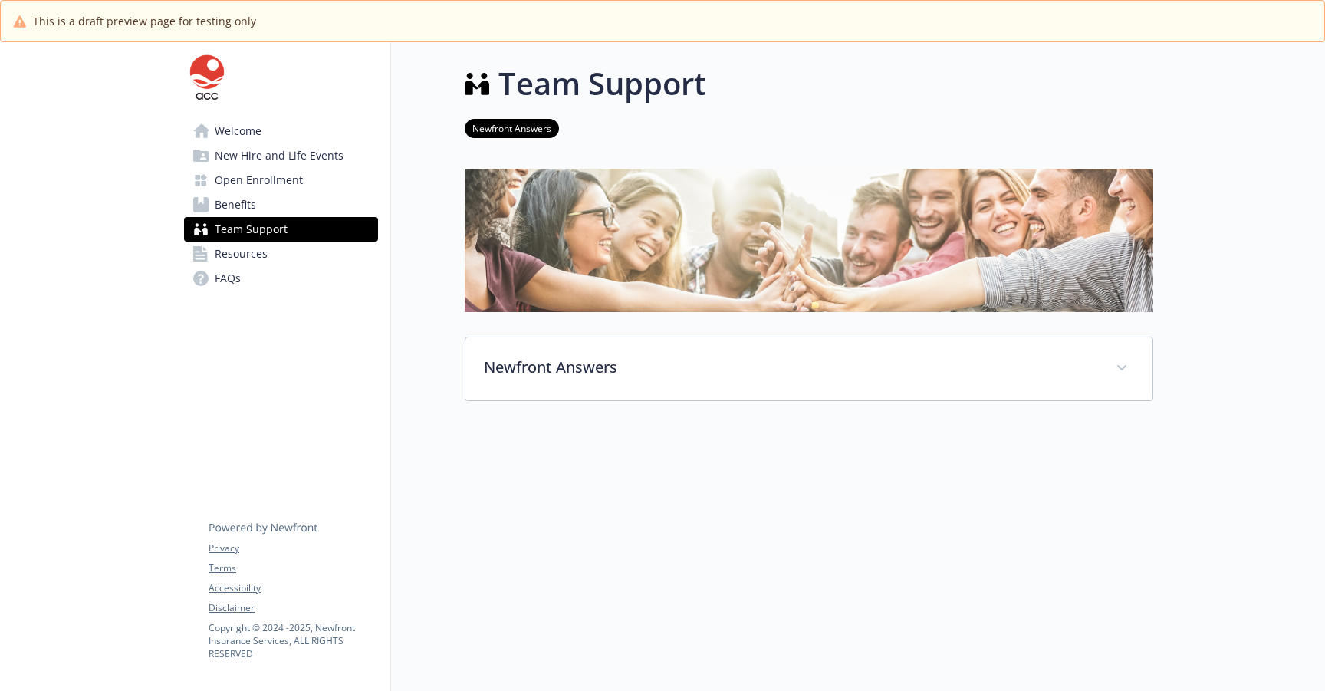
click at [297, 252] on link "Resources" at bounding box center [281, 253] width 194 height 25
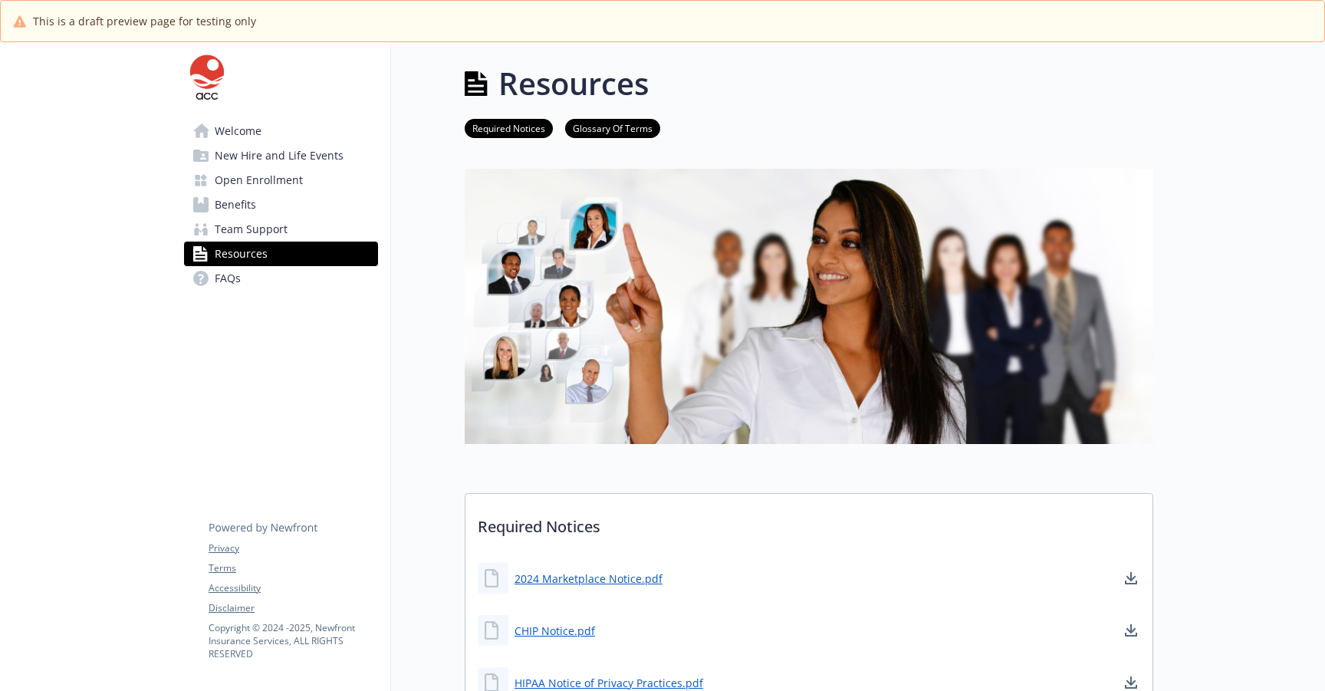
click at [283, 279] on link "FAQs" at bounding box center [281, 278] width 194 height 25
